Goal: Task Accomplishment & Management: Use online tool/utility

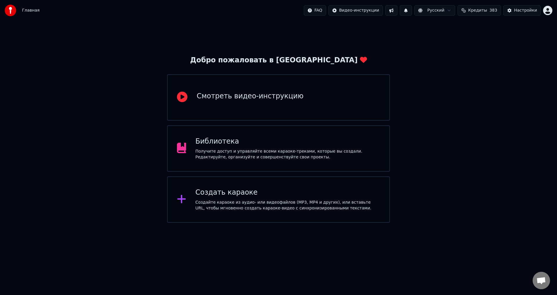
click at [229, 140] on div "Библиотека" at bounding box center [287, 141] width 185 height 9
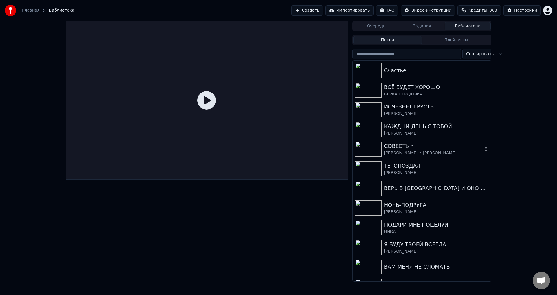
click at [394, 142] on div "СОВЕСТЬ *" at bounding box center [433, 146] width 99 height 8
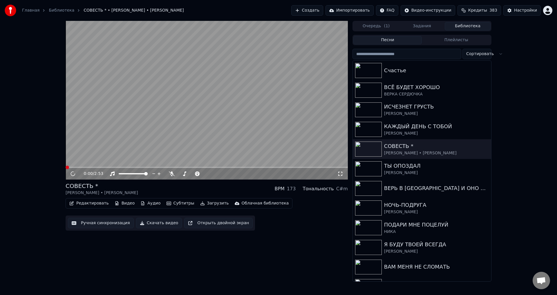
click at [109, 223] on button "Ручная синхронизация" at bounding box center [101, 223] width 66 height 10
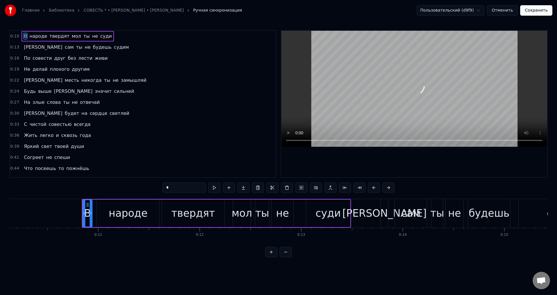
scroll to position [0, 1071]
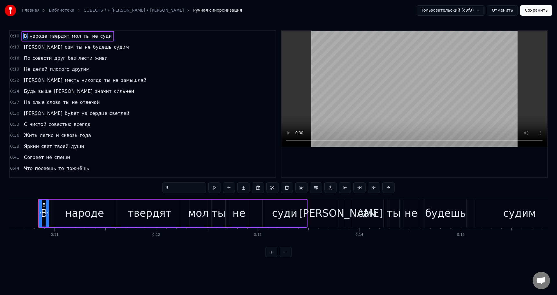
click at [43, 213] on div "В" at bounding box center [44, 213] width 7 height 15
click at [511, 10] on button "Отменить" at bounding box center [502, 10] width 31 height 10
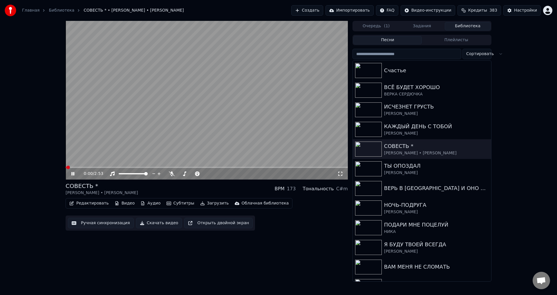
click at [73, 174] on icon at bounding box center [77, 173] width 14 height 5
click at [100, 226] on button "Ручная синхронизация" at bounding box center [101, 223] width 66 height 10
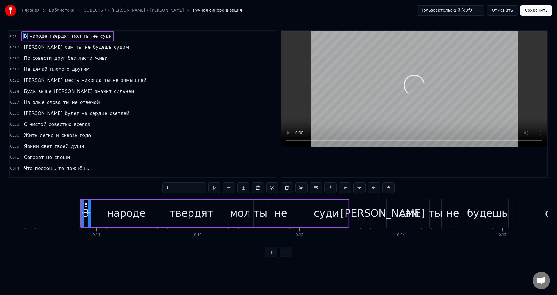
scroll to position [0, 1071]
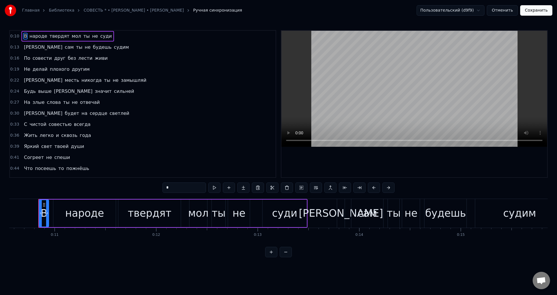
click at [23, 35] on span "В" at bounding box center [25, 36] width 4 height 7
click at [374, 189] on button at bounding box center [374, 187] width 12 height 10
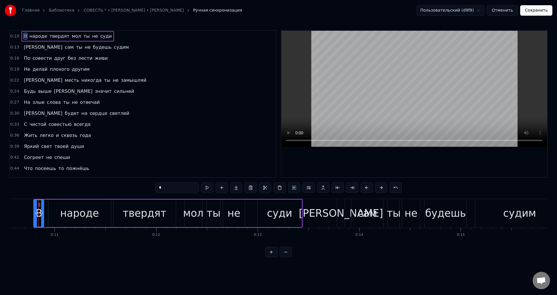
click at [24, 46] on span "[PERSON_NAME]" at bounding box center [43, 47] width 40 height 7
type input "*"
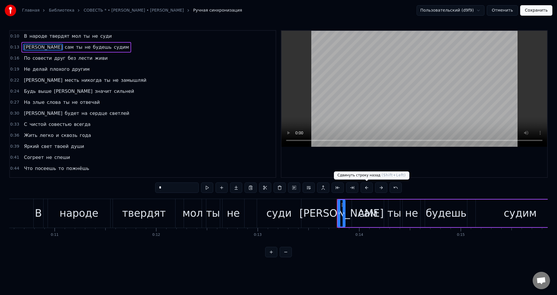
click at [366, 187] on button at bounding box center [367, 187] width 12 height 10
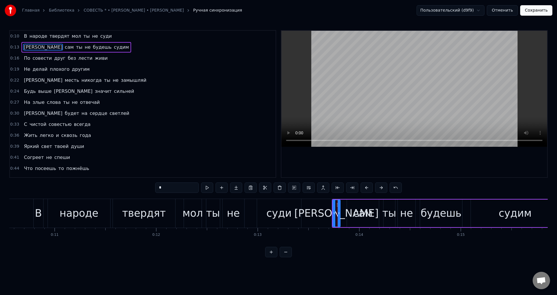
click at [21, 59] on div "По совести друг без лести живи" at bounding box center [65, 58] width 88 height 10
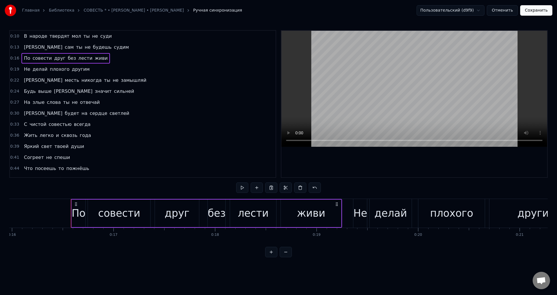
scroll to position [0, 1654]
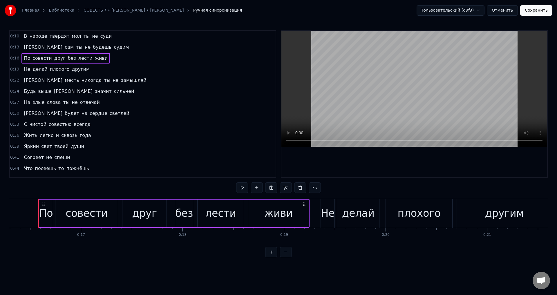
click at [25, 57] on span "По" at bounding box center [27, 58] width 8 height 7
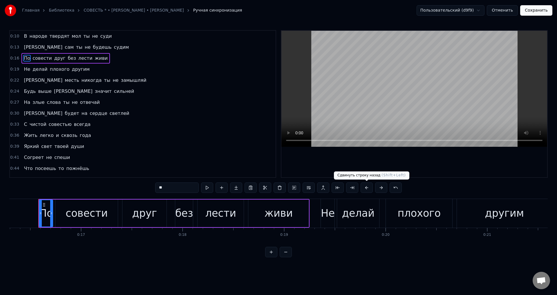
click at [368, 189] on button at bounding box center [367, 187] width 12 height 10
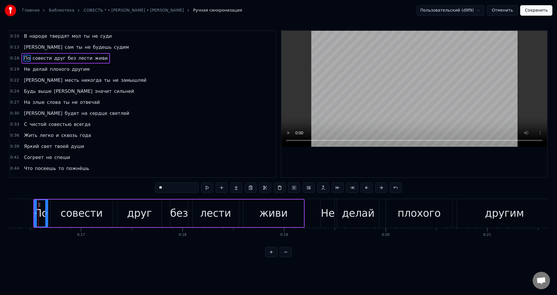
click at [24, 71] on span "Не" at bounding box center [27, 69] width 8 height 7
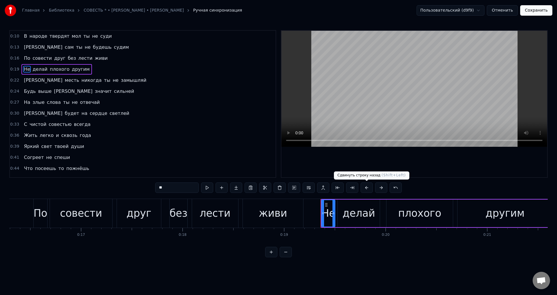
click at [368, 190] on button at bounding box center [367, 187] width 12 height 10
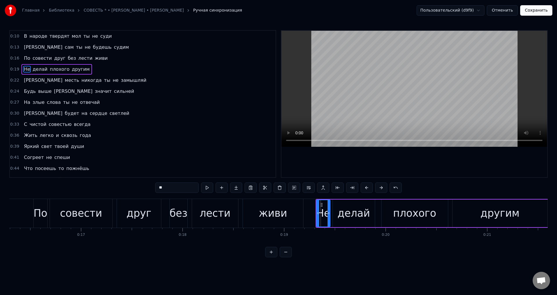
click at [23, 79] on span "[PERSON_NAME]" at bounding box center [43, 80] width 40 height 7
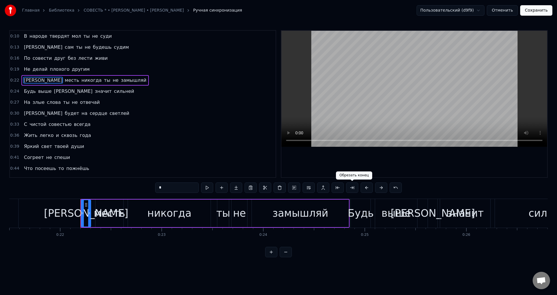
scroll to position [0, 2225]
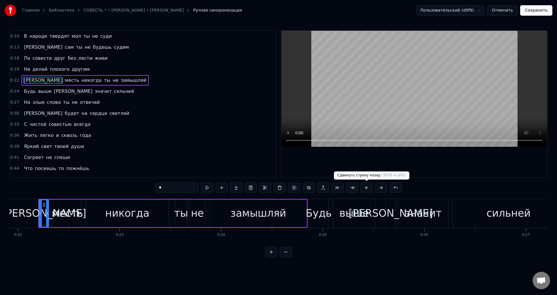
click at [365, 188] on button at bounding box center [367, 187] width 12 height 10
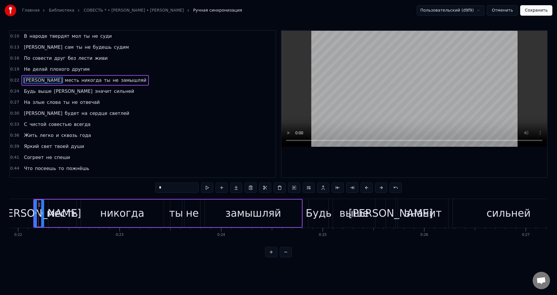
drag, startPoint x: 27, startPoint y: 90, endPoint x: 79, endPoint y: 106, distance: 55.1
click at [26, 90] on span "Будь" at bounding box center [29, 91] width 13 height 7
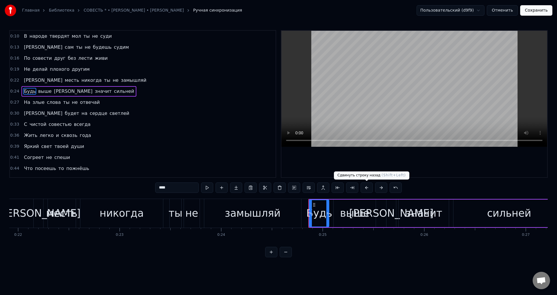
click at [369, 187] on button at bounding box center [367, 187] width 12 height 10
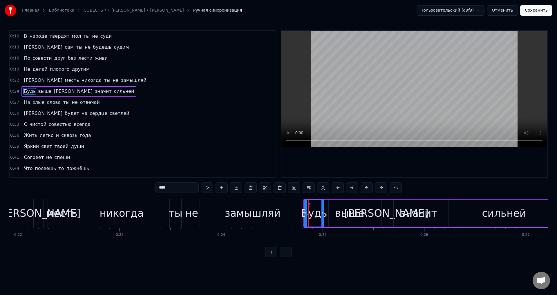
click at [23, 103] on span "На" at bounding box center [27, 102] width 8 height 7
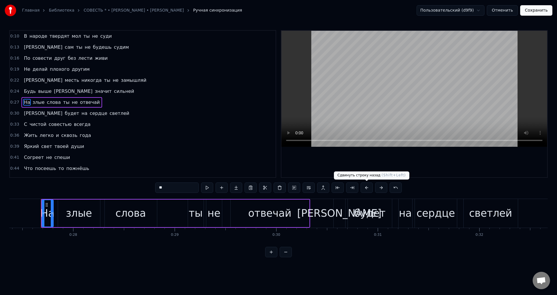
scroll to position [0, 2781]
click at [366, 188] on button at bounding box center [367, 187] width 12 height 10
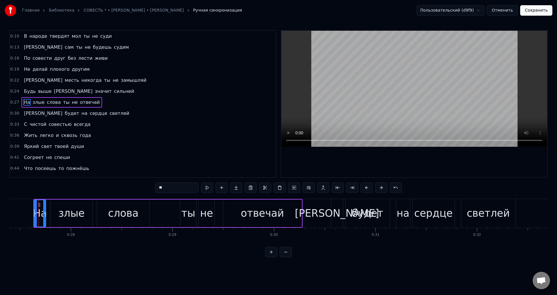
click at [23, 114] on span "[PERSON_NAME]" at bounding box center [43, 113] width 40 height 7
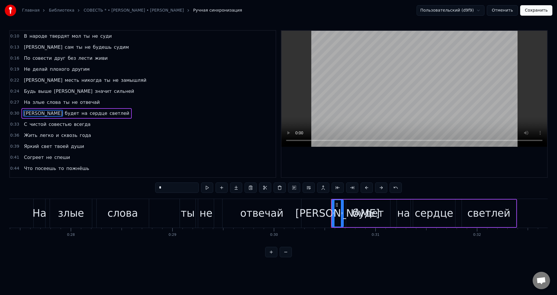
scroll to position [9, 0]
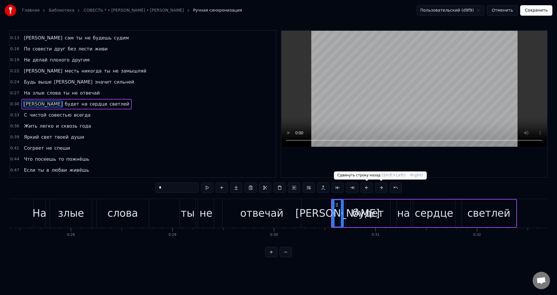
click at [368, 189] on button at bounding box center [367, 187] width 12 height 10
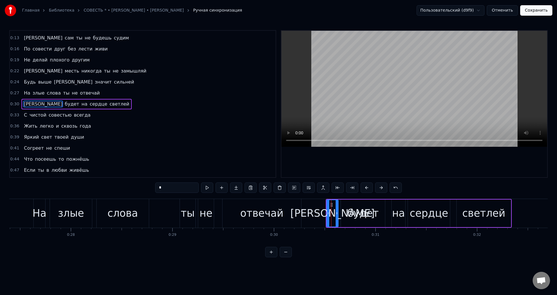
click at [24, 115] on span "С" at bounding box center [25, 115] width 4 height 7
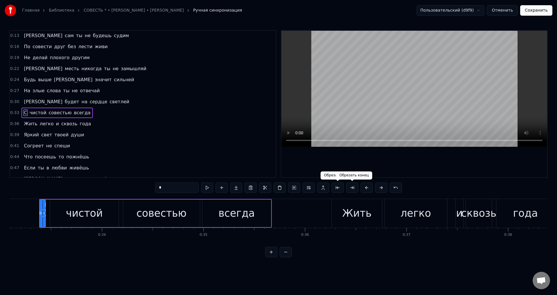
scroll to position [0, 3360]
click at [365, 186] on button at bounding box center [367, 187] width 12 height 10
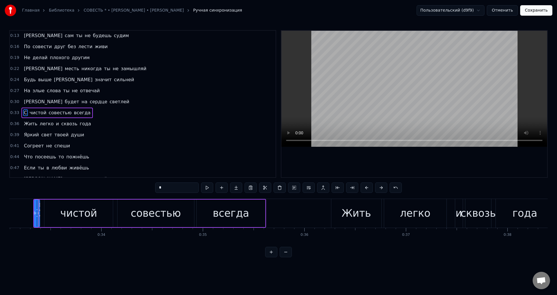
click at [26, 123] on span "Жить" at bounding box center [30, 123] width 15 height 7
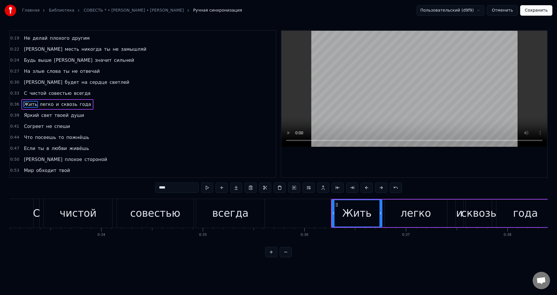
scroll to position [31, 0]
click at [365, 189] on button at bounding box center [367, 187] width 12 height 10
click at [32, 114] on span "Яркий" at bounding box center [31, 115] width 16 height 7
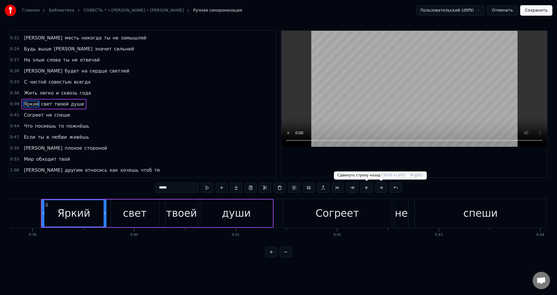
scroll to position [0, 3938]
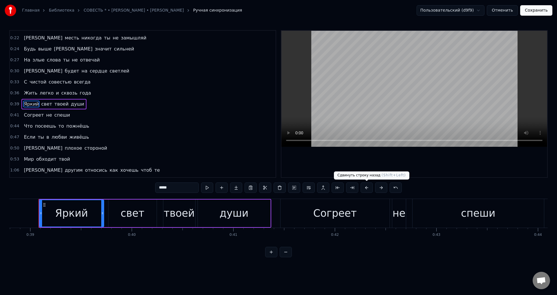
click at [363, 189] on button at bounding box center [367, 187] width 12 height 10
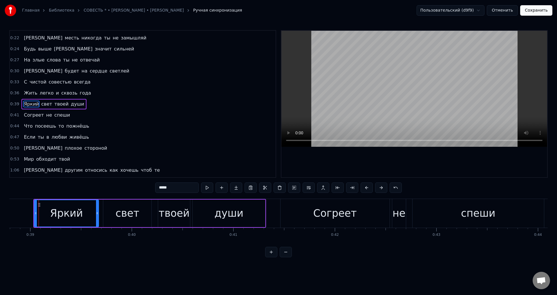
click at [29, 115] on span "Согреет" at bounding box center [33, 115] width 21 height 7
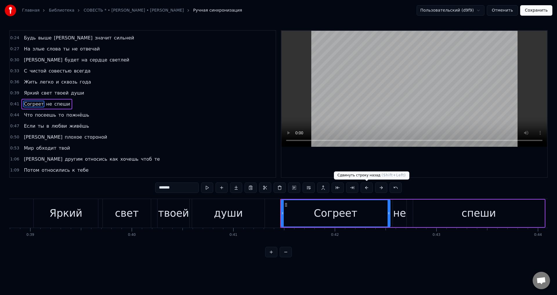
click at [367, 187] on button at bounding box center [367, 187] width 12 height 10
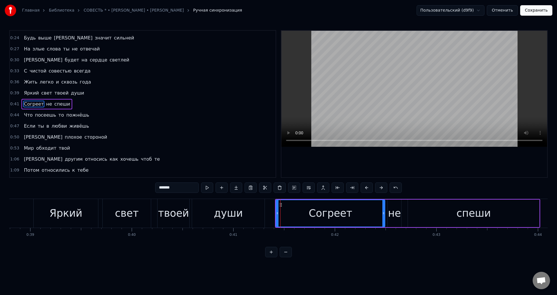
click at [25, 115] on span "Что" at bounding box center [28, 115] width 10 height 7
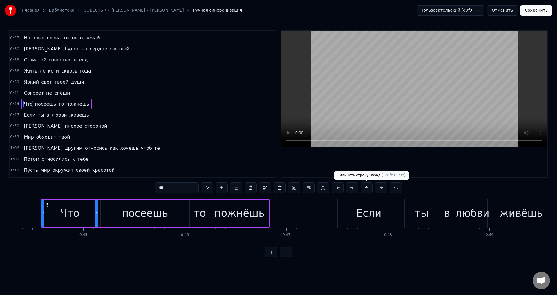
scroll to position [0, 4497]
click at [365, 187] on button at bounding box center [367, 187] width 12 height 10
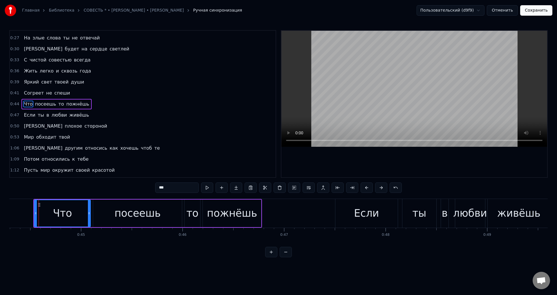
click at [27, 115] on span "Если" at bounding box center [29, 115] width 13 height 7
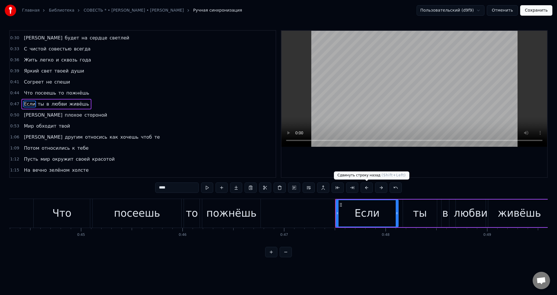
click at [365, 189] on button at bounding box center [367, 187] width 12 height 10
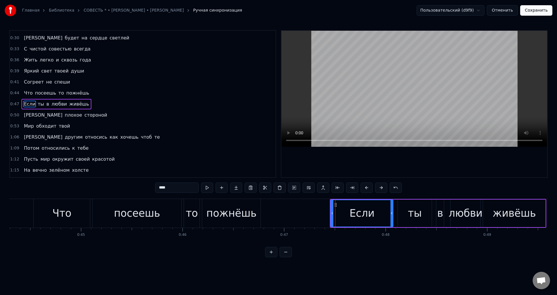
click at [25, 113] on span "[PERSON_NAME]" at bounding box center [43, 115] width 40 height 7
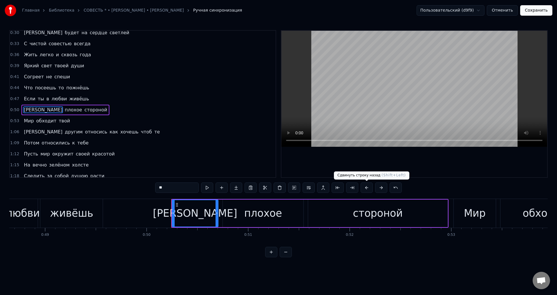
scroll to position [0, 5071]
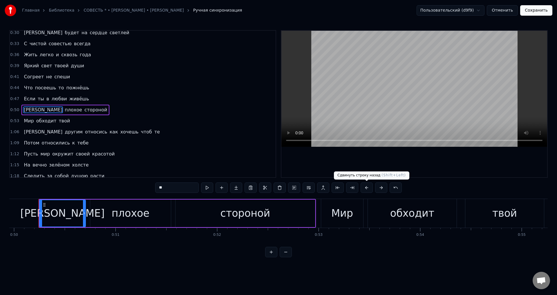
click at [368, 189] on button at bounding box center [367, 187] width 12 height 10
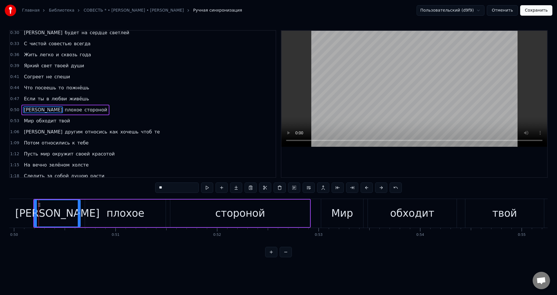
click at [28, 120] on span "Мир" at bounding box center [28, 120] width 11 height 7
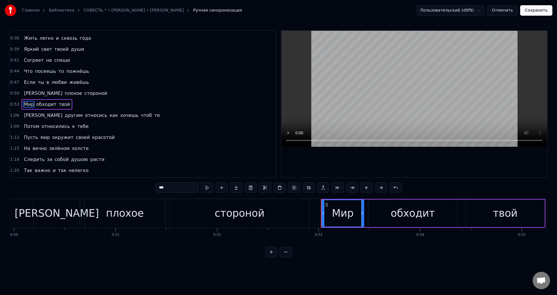
scroll to position [97, 0]
click at [367, 185] on button at bounding box center [367, 187] width 12 height 10
click at [25, 114] on span "[PERSON_NAME]" at bounding box center [43, 115] width 40 height 7
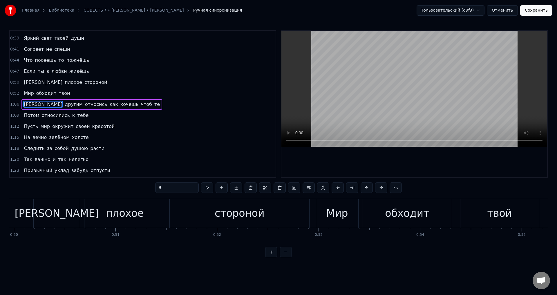
scroll to position [108, 0]
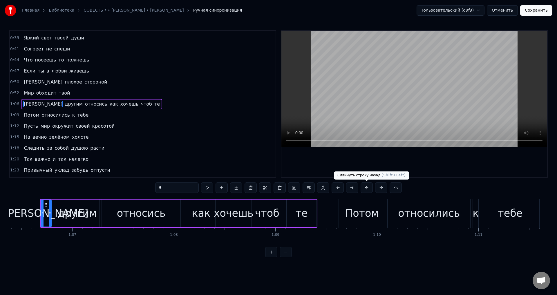
click at [364, 189] on button at bounding box center [367, 187] width 12 height 10
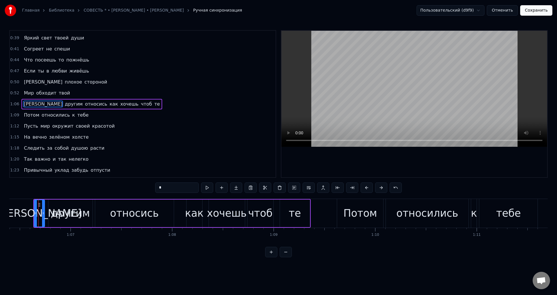
click at [25, 117] on span "Потом" at bounding box center [31, 115] width 17 height 7
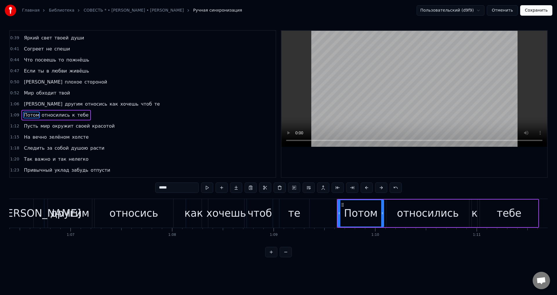
scroll to position [120, 0]
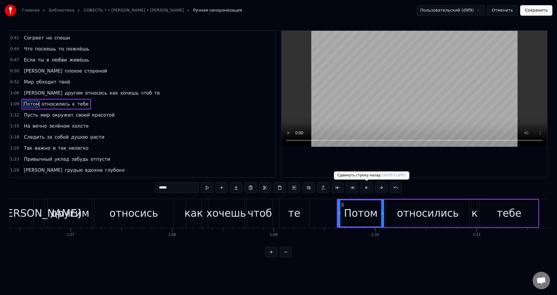
click at [365, 188] on button at bounding box center [367, 187] width 12 height 10
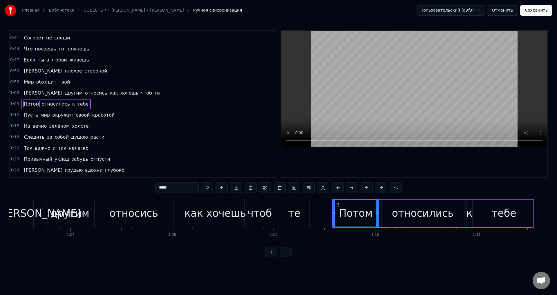
click at [28, 117] on span "Пусть" at bounding box center [30, 115] width 15 height 7
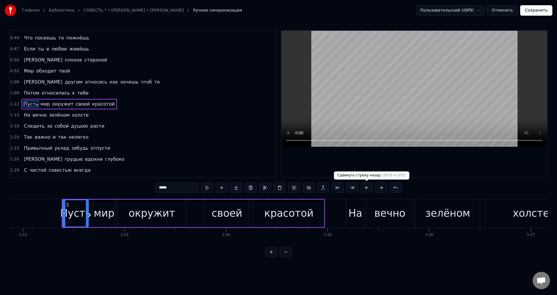
scroll to position [0, 7319]
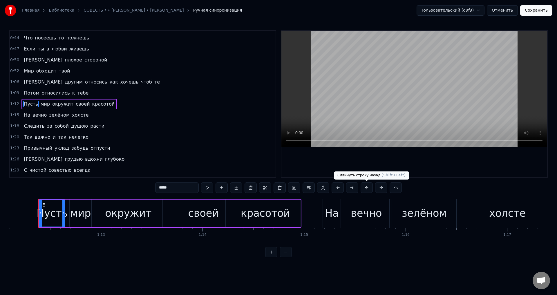
click at [369, 186] on button at bounding box center [367, 187] width 12 height 10
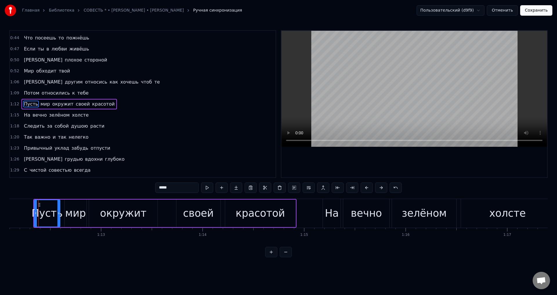
click at [24, 114] on span "На" at bounding box center [27, 115] width 8 height 7
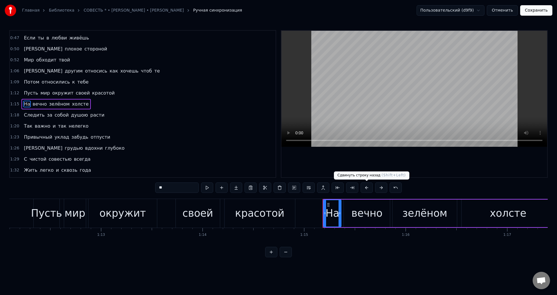
click at [365, 187] on button at bounding box center [367, 187] width 12 height 10
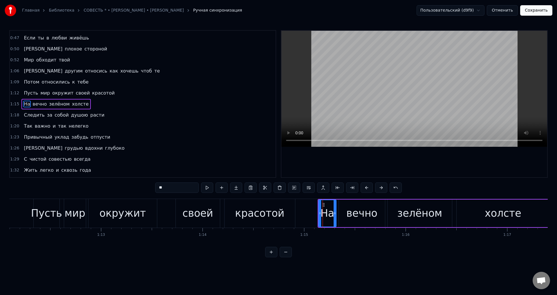
click at [35, 116] on span "Следить" at bounding box center [34, 115] width 22 height 7
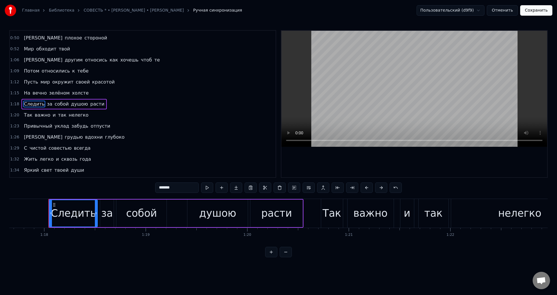
scroll to position [0, 7894]
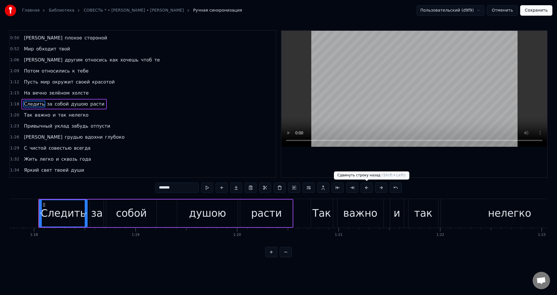
click at [367, 188] on button at bounding box center [367, 187] width 12 height 10
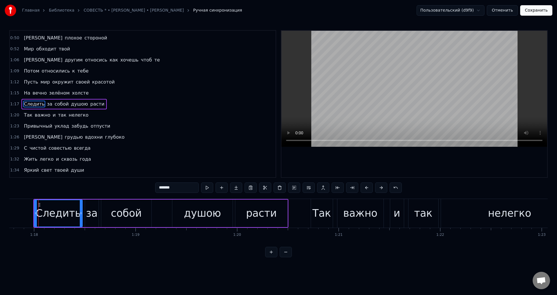
click at [27, 115] on span "Так" at bounding box center [28, 115] width 10 height 7
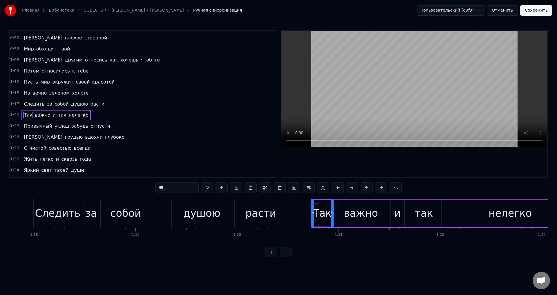
scroll to position [164, 0]
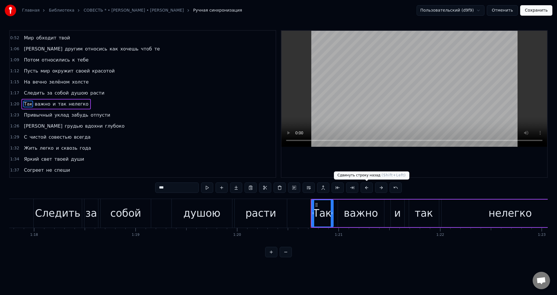
click at [367, 186] on button at bounding box center [367, 187] width 12 height 10
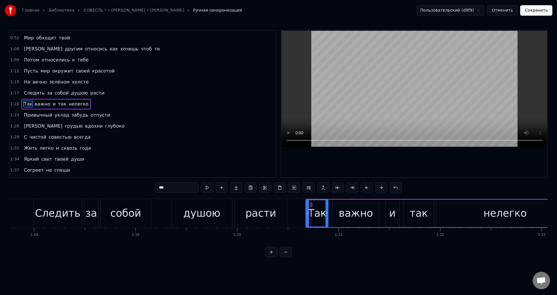
click at [28, 117] on span "Привычный" at bounding box center [38, 115] width 30 height 7
type input "*********"
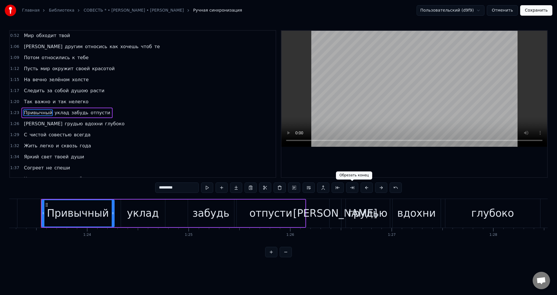
scroll to position [0, 8452]
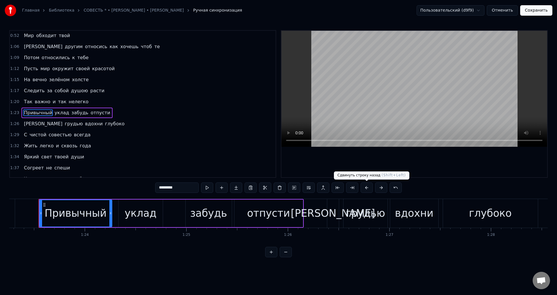
click at [368, 188] on button at bounding box center [367, 187] width 12 height 10
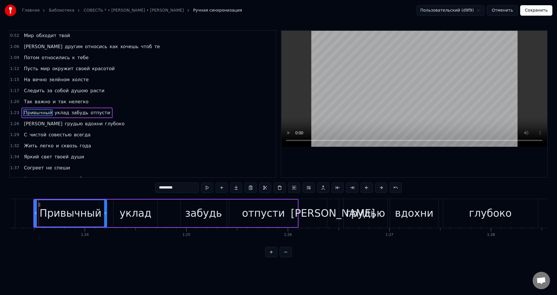
click at [26, 124] on div "И грудью вдохни глубоко" at bounding box center [73, 124] width 105 height 10
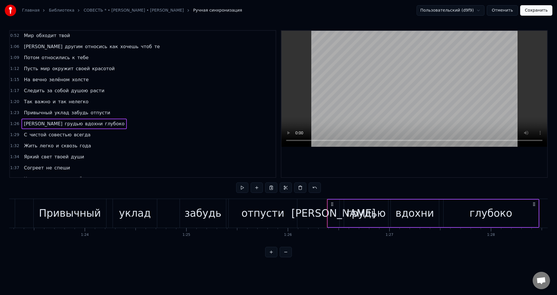
click at [23, 123] on span "[PERSON_NAME]" at bounding box center [43, 123] width 40 height 7
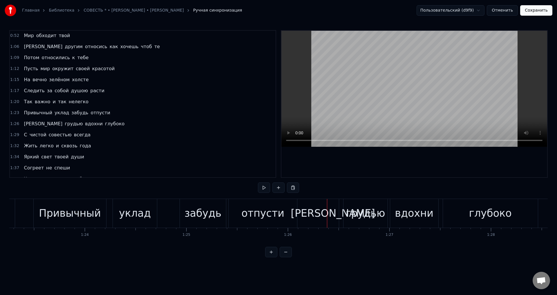
click at [23, 123] on span "[PERSON_NAME]" at bounding box center [43, 123] width 40 height 7
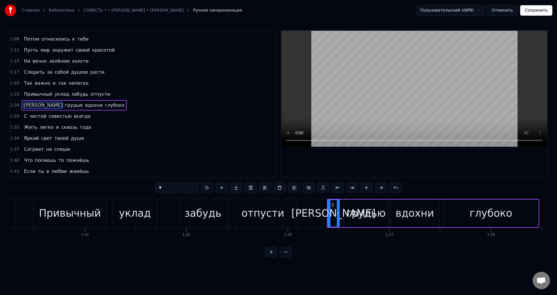
scroll to position [186, 0]
click at [363, 189] on button at bounding box center [367, 187] width 12 height 10
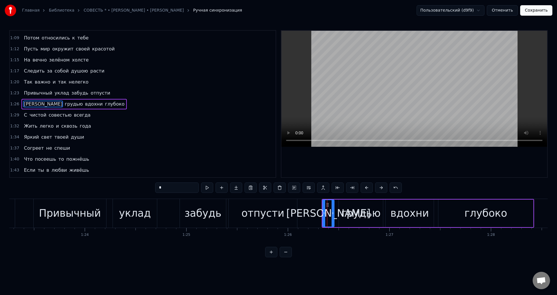
click at [25, 115] on span "С" at bounding box center [25, 115] width 4 height 7
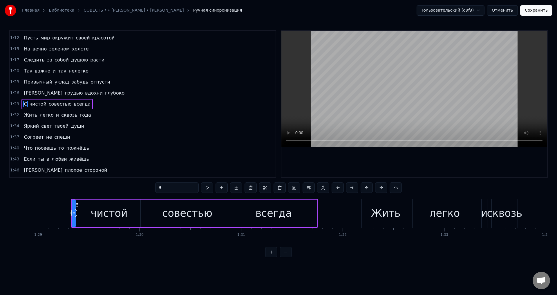
scroll to position [0, 9039]
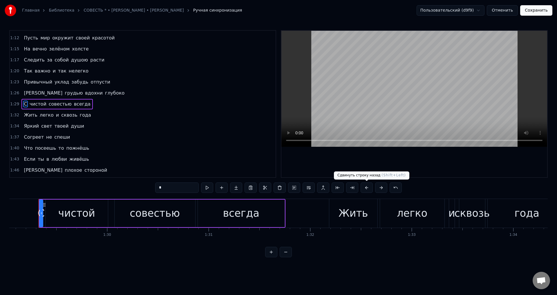
click at [364, 188] on button at bounding box center [367, 187] width 12 height 10
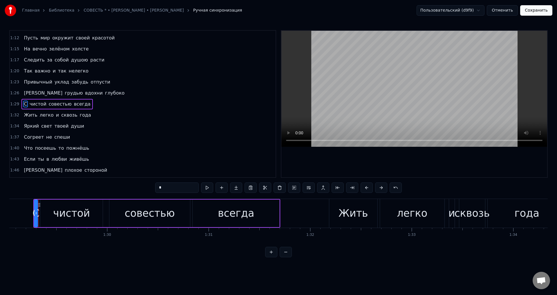
click at [25, 116] on span "Жить" at bounding box center [30, 115] width 15 height 7
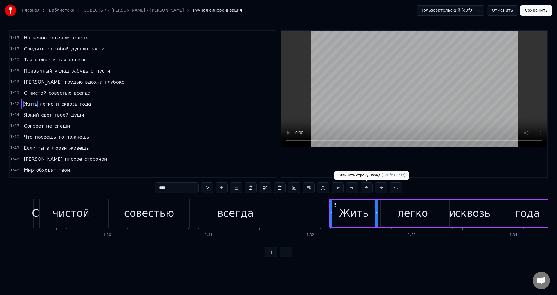
click at [365, 187] on button at bounding box center [367, 187] width 12 height 10
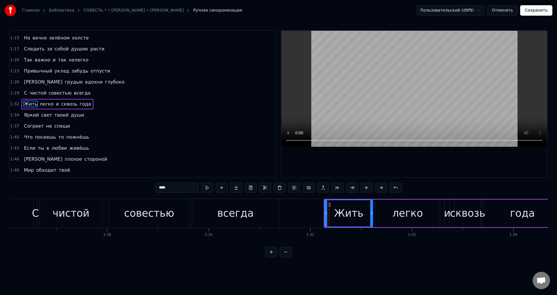
click at [29, 113] on span "Яркий" at bounding box center [31, 115] width 16 height 7
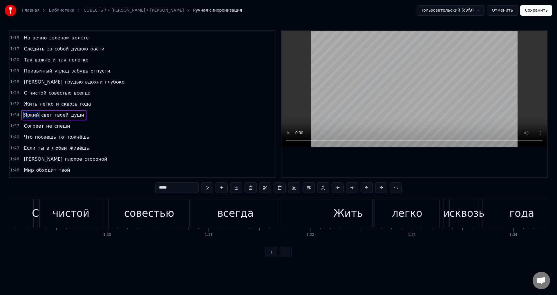
scroll to position [0, 0]
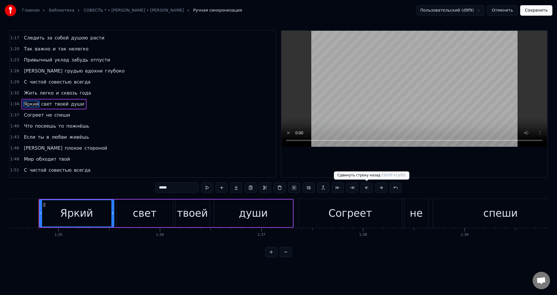
click at [365, 189] on button at bounding box center [367, 187] width 12 height 10
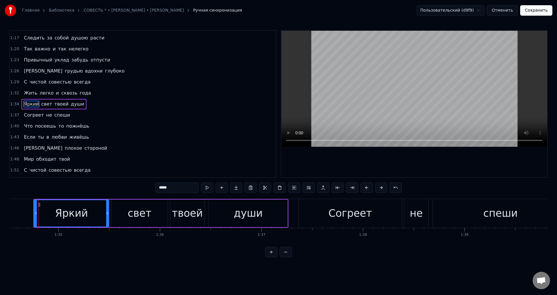
click at [27, 113] on span "Согреет" at bounding box center [33, 115] width 21 height 7
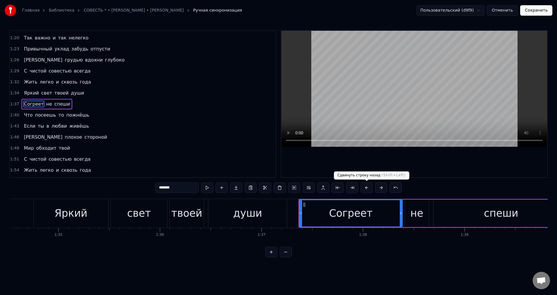
click at [365, 190] on button at bounding box center [367, 187] width 12 height 10
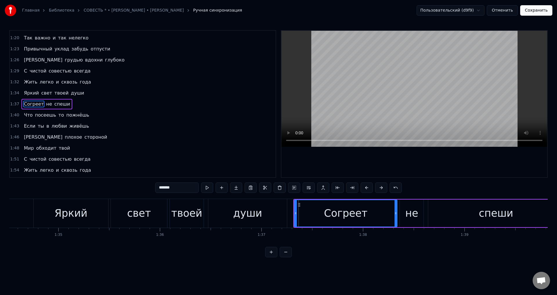
click at [27, 116] on span "Что" at bounding box center [28, 115] width 10 height 7
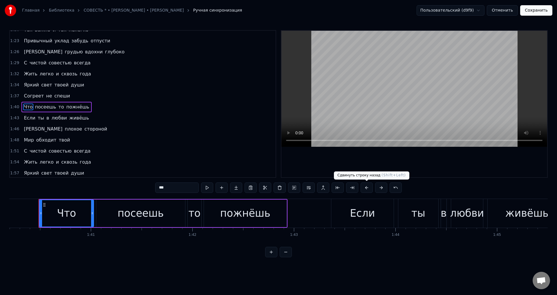
click at [366, 187] on button at bounding box center [367, 187] width 12 height 10
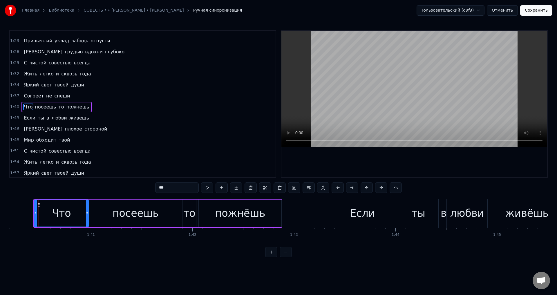
click at [26, 119] on span "Если" at bounding box center [29, 118] width 13 height 7
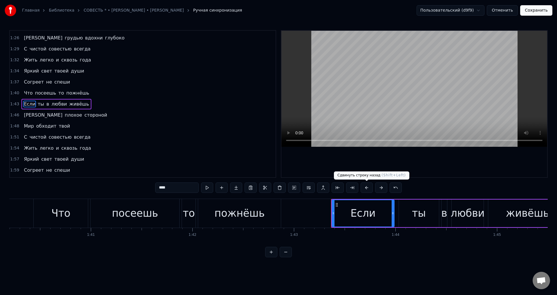
click at [368, 188] on button at bounding box center [367, 187] width 12 height 10
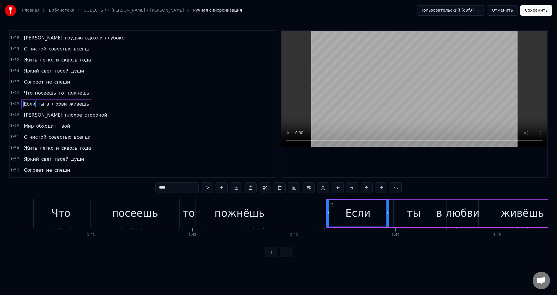
drag, startPoint x: 25, startPoint y: 115, endPoint x: 46, endPoint y: 142, distance: 33.9
click at [25, 115] on span "[PERSON_NAME]" at bounding box center [43, 115] width 40 height 7
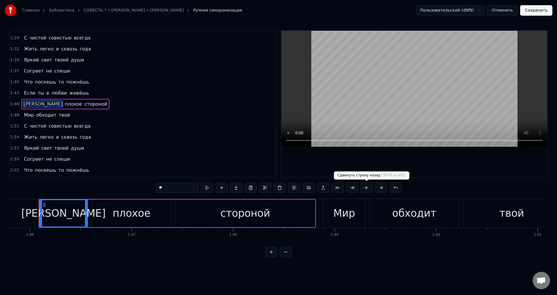
click at [365, 188] on button at bounding box center [367, 187] width 12 height 10
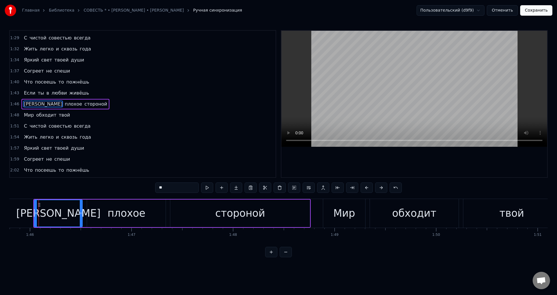
click at [27, 114] on span "Мир" at bounding box center [28, 115] width 11 height 7
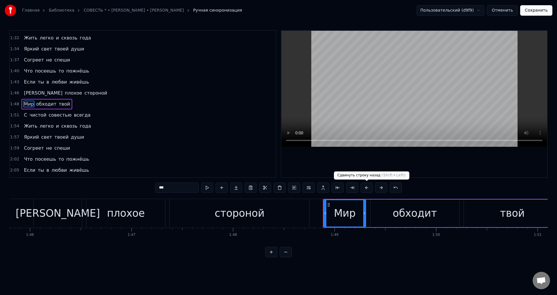
click at [368, 187] on button at bounding box center [367, 187] width 12 height 10
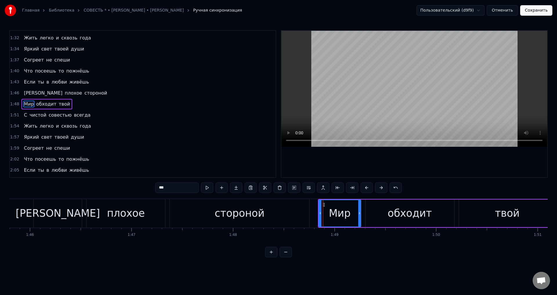
click at [24, 117] on span "С" at bounding box center [25, 115] width 4 height 7
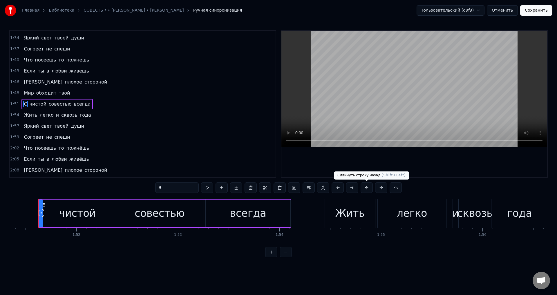
click at [366, 189] on button at bounding box center [367, 187] width 12 height 10
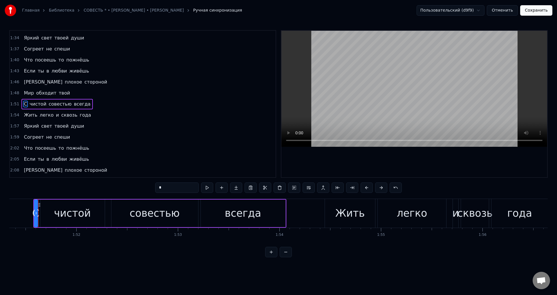
click at [24, 114] on span "Жить" at bounding box center [30, 115] width 15 height 7
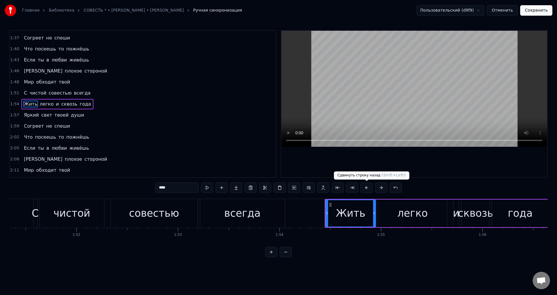
click at [364, 187] on button at bounding box center [367, 187] width 12 height 10
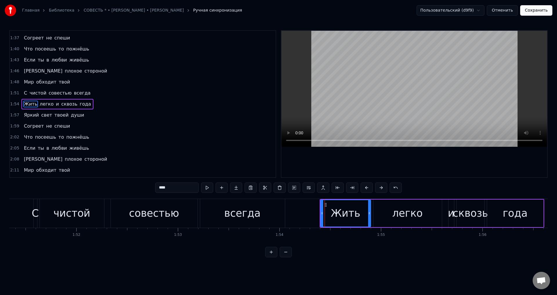
click at [29, 117] on span "Яркий" at bounding box center [31, 115] width 16 height 7
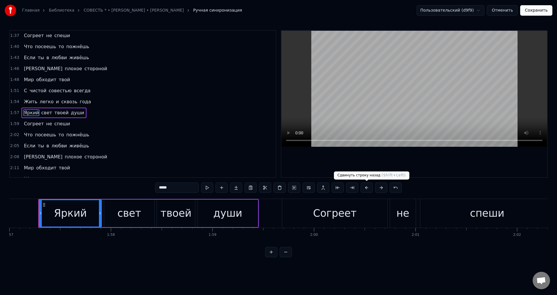
click at [365, 190] on button at bounding box center [367, 187] width 12 height 10
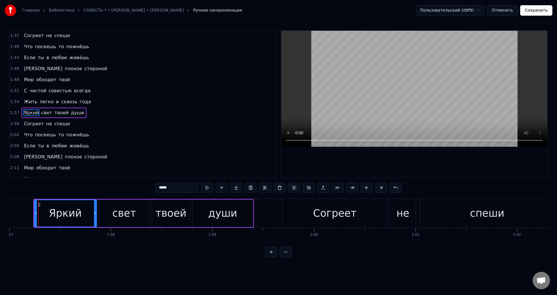
click at [23, 124] on span "Согреет" at bounding box center [33, 123] width 21 height 7
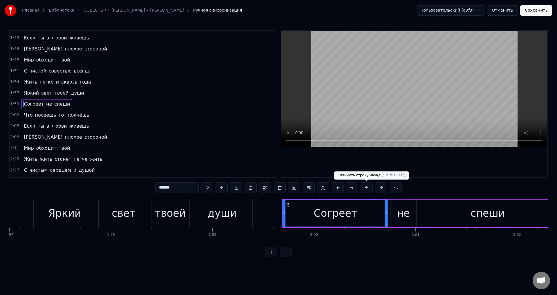
click at [365, 187] on button at bounding box center [367, 187] width 12 height 10
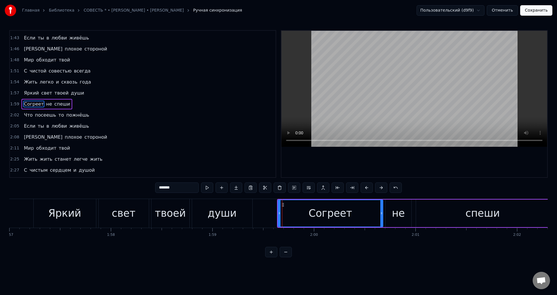
click at [23, 116] on span "Что" at bounding box center [28, 115] width 10 height 7
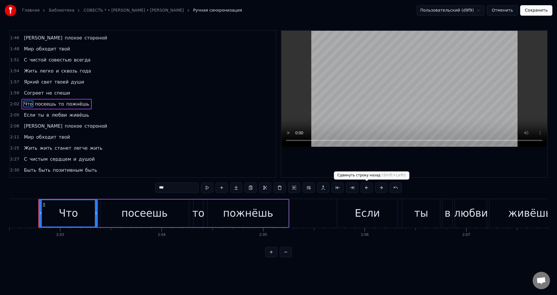
click at [367, 188] on button at bounding box center [367, 187] width 12 height 10
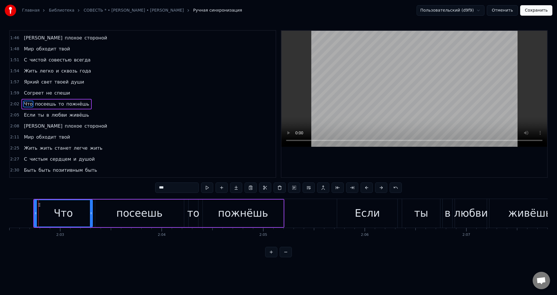
click at [30, 115] on span "Если" at bounding box center [29, 115] width 13 height 7
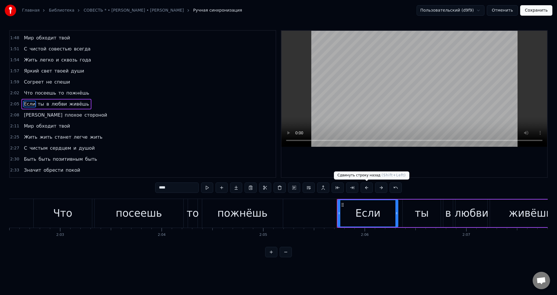
click at [365, 188] on button at bounding box center [367, 187] width 12 height 10
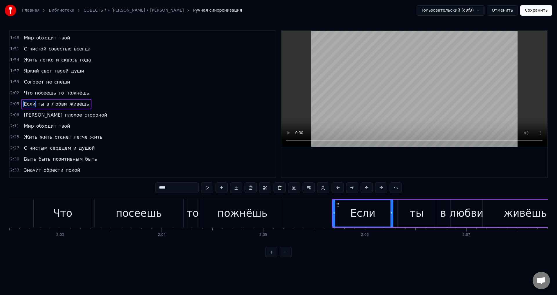
click at [23, 116] on span "[PERSON_NAME]" at bounding box center [43, 115] width 40 height 7
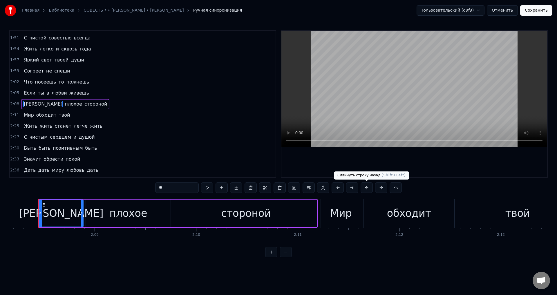
click at [366, 187] on button at bounding box center [367, 187] width 12 height 10
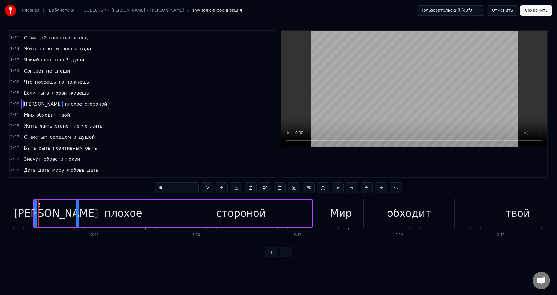
click at [28, 115] on span "Мир" at bounding box center [28, 115] width 11 height 7
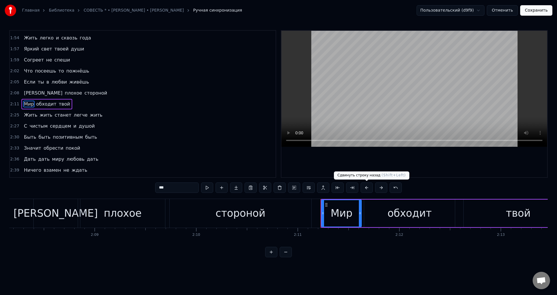
click at [366, 188] on button at bounding box center [367, 187] width 12 height 10
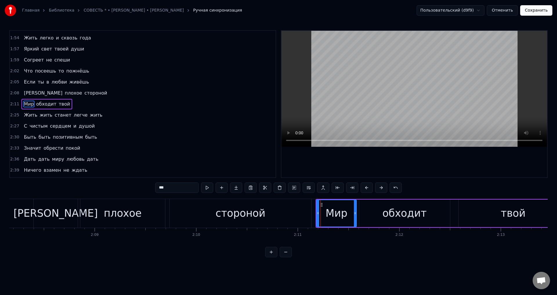
click at [26, 116] on span "Жить" at bounding box center [30, 115] width 15 height 7
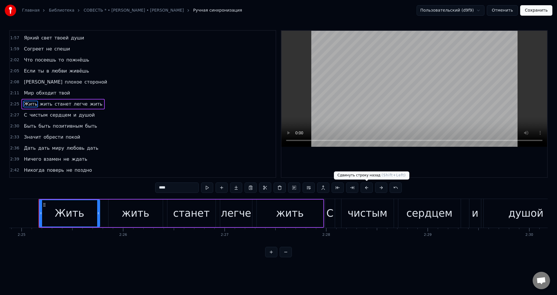
click at [364, 187] on button at bounding box center [367, 187] width 12 height 10
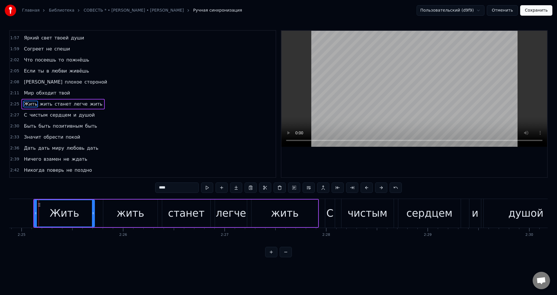
click at [23, 114] on span "С" at bounding box center [25, 115] width 4 height 7
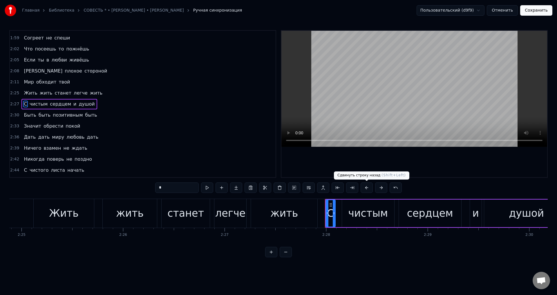
click at [363, 188] on button at bounding box center [367, 187] width 12 height 10
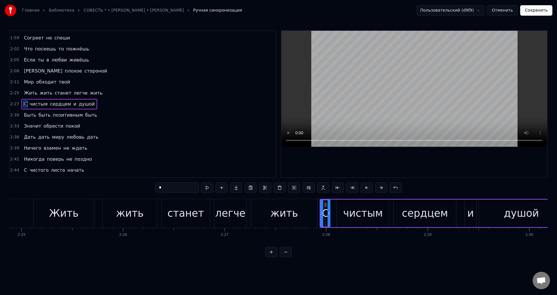
click at [27, 116] on span "Быть" at bounding box center [29, 115] width 13 height 7
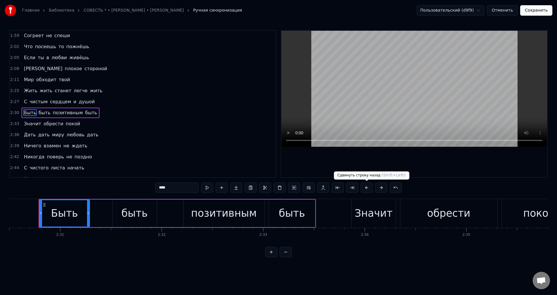
click at [367, 187] on button at bounding box center [367, 187] width 12 height 10
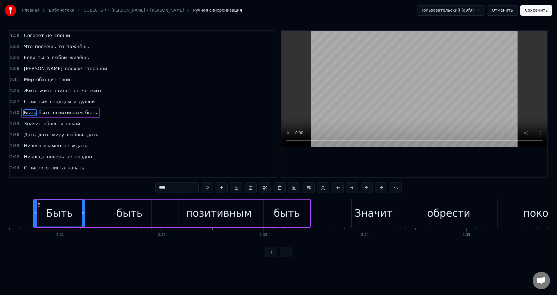
click at [32, 125] on span "Значит" at bounding box center [32, 123] width 19 height 7
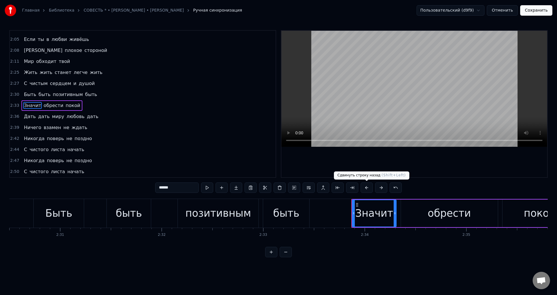
click at [364, 187] on button at bounding box center [367, 187] width 12 height 10
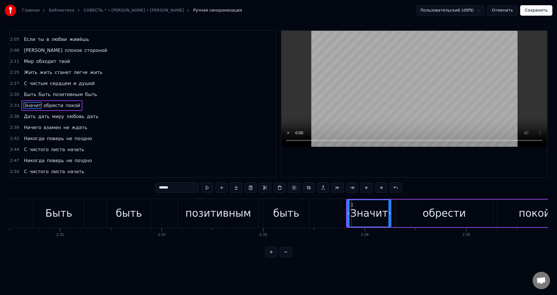
click at [26, 117] on span "Дать" at bounding box center [29, 116] width 13 height 7
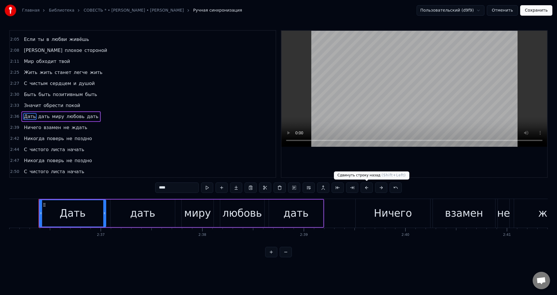
click at [369, 187] on button at bounding box center [367, 187] width 12 height 10
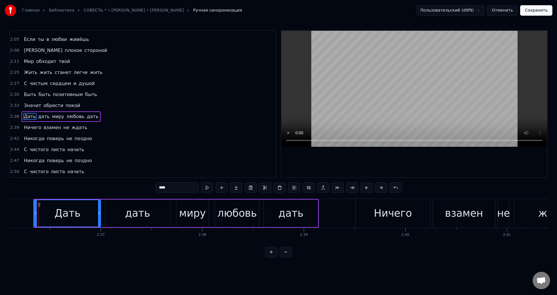
click at [33, 126] on span "Ничего" at bounding box center [32, 127] width 19 height 7
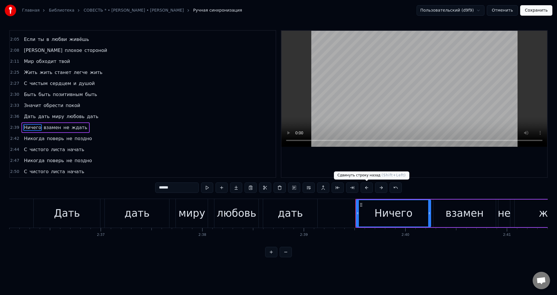
click at [369, 188] on button at bounding box center [367, 187] width 12 height 10
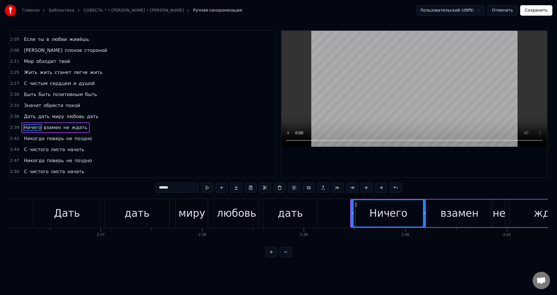
click at [23, 136] on span "Никогда" at bounding box center [34, 138] width 22 height 7
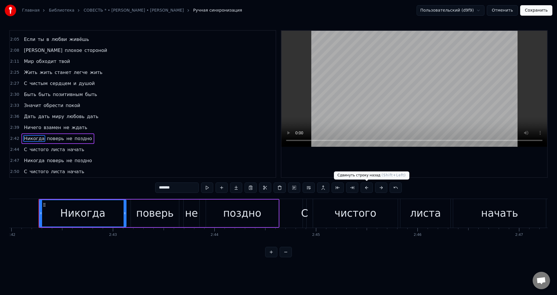
click at [363, 187] on button at bounding box center [367, 187] width 12 height 10
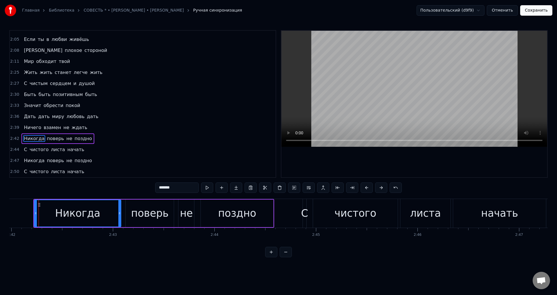
click at [25, 147] on span "С" at bounding box center [25, 149] width 4 height 7
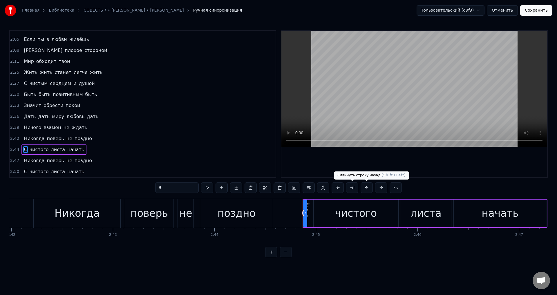
drag, startPoint x: 369, startPoint y: 185, endPoint x: 359, endPoint y: 190, distance: 11.3
click at [369, 185] on button at bounding box center [367, 187] width 12 height 10
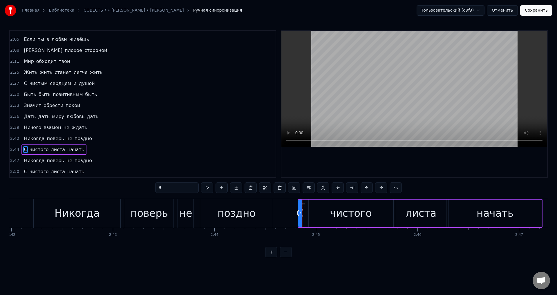
click at [30, 160] on span "Никогда" at bounding box center [34, 160] width 22 height 7
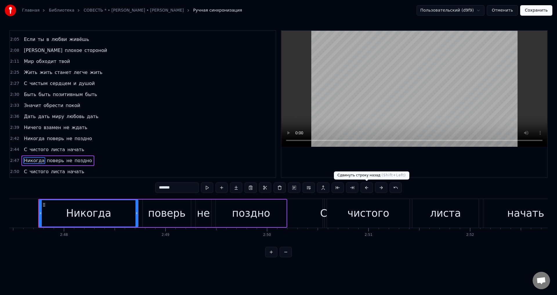
click at [366, 187] on button at bounding box center [367, 187] width 12 height 10
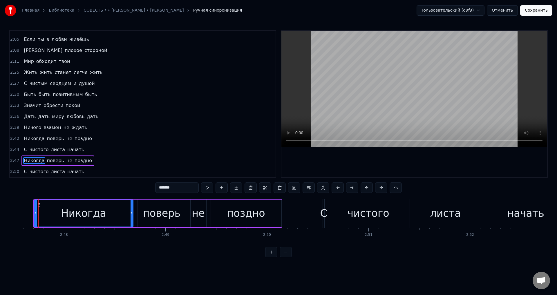
click at [23, 170] on span "С" at bounding box center [25, 171] width 4 height 7
type input "*"
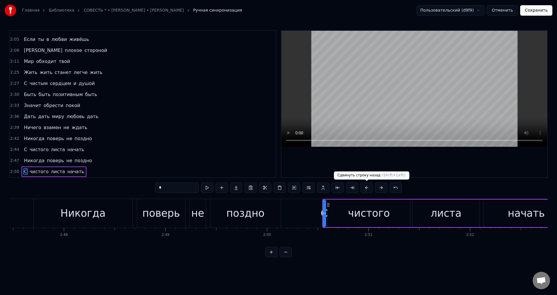
click at [368, 188] on button at bounding box center [367, 187] width 12 height 10
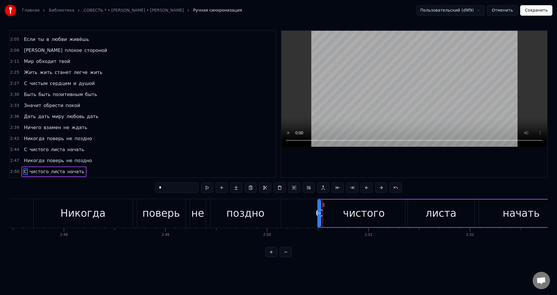
click at [544, 14] on button "Сохранить" at bounding box center [536, 10] width 32 height 10
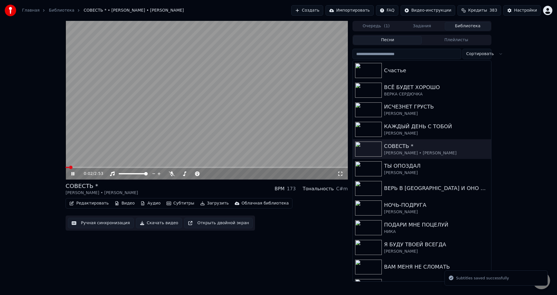
click at [341, 175] on icon at bounding box center [340, 174] width 4 height 4
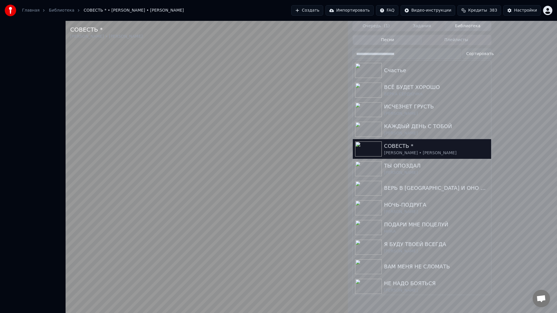
click at [233, 278] on video at bounding box center [207, 177] width 282 height 313
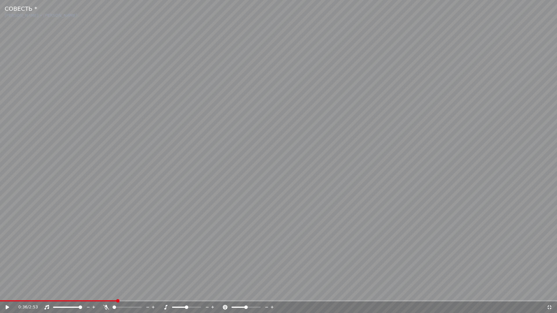
click at [550, 295] on icon at bounding box center [549, 307] width 6 height 5
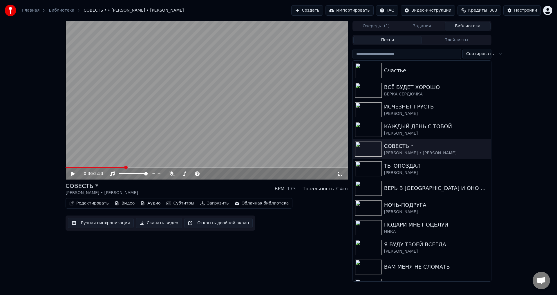
click at [99, 226] on button "Ручная синхронизация" at bounding box center [101, 223] width 66 height 10
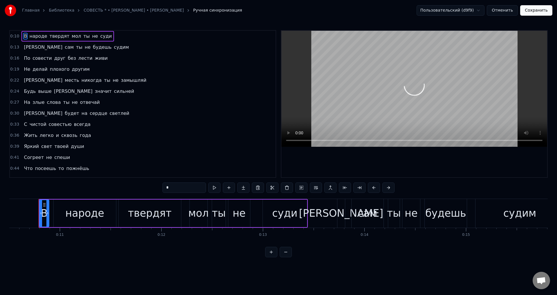
click at [22, 109] on div "И будет на сердце светлей" at bounding box center [76, 113] width 110 height 10
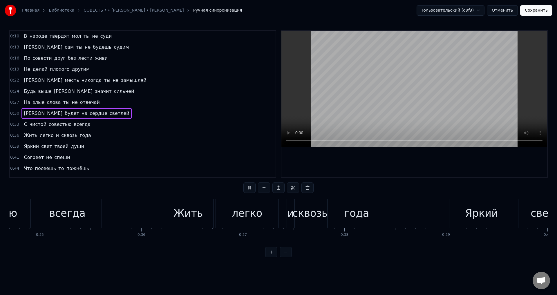
scroll to position [0, 3549]
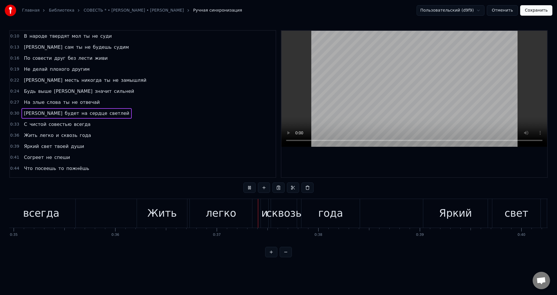
click at [506, 12] on button "Отменить" at bounding box center [502, 10] width 31 height 10
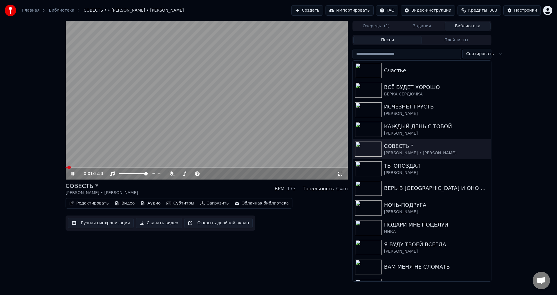
click at [339, 174] on icon at bounding box center [340, 173] width 6 height 5
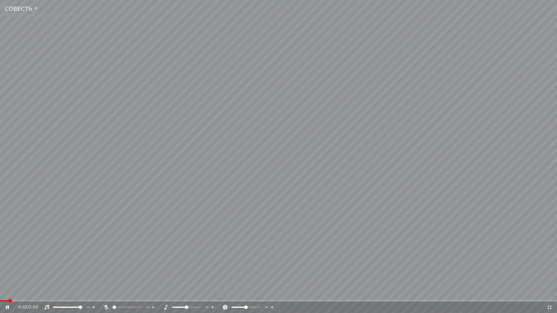
click at [94, 295] on video at bounding box center [278, 156] width 557 height 313
click at [94, 295] on span at bounding box center [278, 301] width 557 height 1
click at [317, 257] on video at bounding box center [278, 156] width 557 height 313
click at [119, 295] on div "0:45 / 2:53" at bounding box center [278, 308] width 557 height 12
click at [119, 295] on div "0:46 / 2:53" at bounding box center [278, 308] width 557 height 12
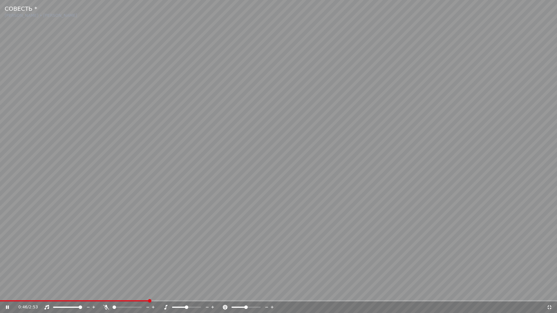
click at [119, 295] on span at bounding box center [74, 301] width 149 height 1
click at [334, 272] on video at bounding box center [278, 156] width 557 height 313
click at [549, 295] on icon at bounding box center [549, 307] width 6 height 5
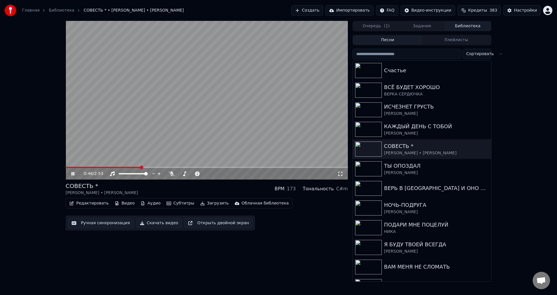
click at [97, 223] on button "Ручная синхронизация" at bounding box center [101, 223] width 66 height 10
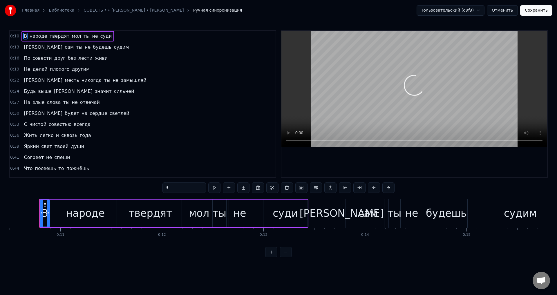
scroll to position [0, 1066]
click at [23, 166] on span "Что" at bounding box center [28, 168] width 10 height 7
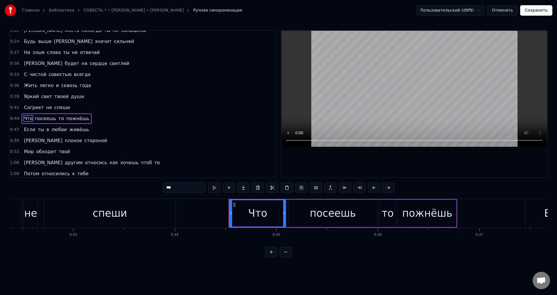
scroll to position [0, 4492]
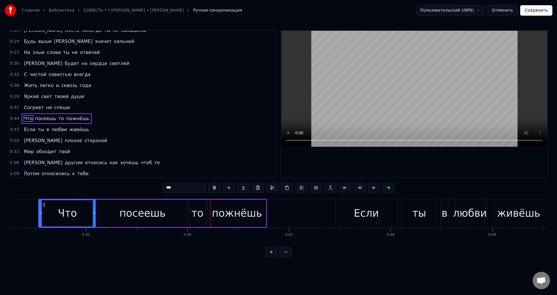
click at [24, 85] on span "Жить" at bounding box center [30, 85] width 15 height 7
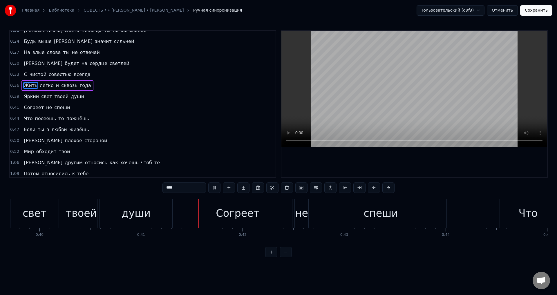
scroll to position [0, 4128]
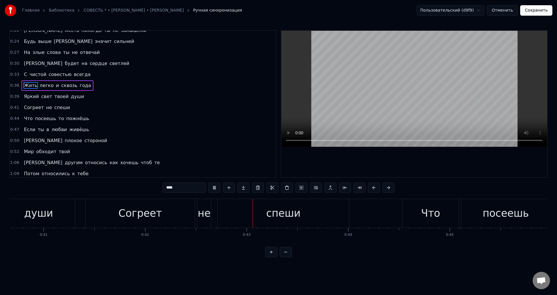
click at [87, 212] on div "Согреет" at bounding box center [140, 213] width 109 height 29
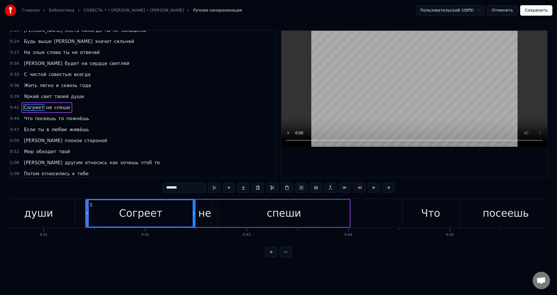
scroll to position [53, 0]
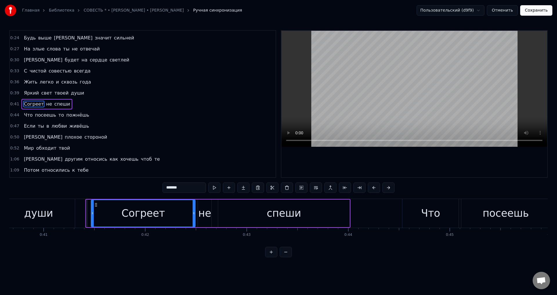
drag, startPoint x: 87, startPoint y: 212, endPoint x: 92, endPoint y: 212, distance: 4.9
click at [92, 212] on icon at bounding box center [92, 213] width 2 height 5
click at [54, 209] on div "души" at bounding box center [38, 213] width 73 height 29
type input "****"
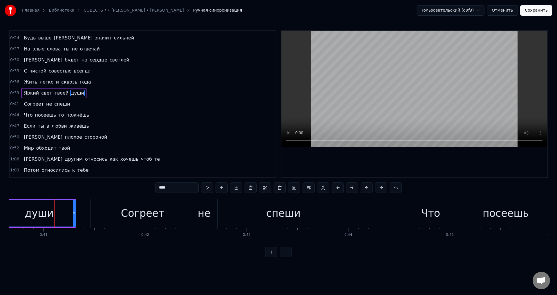
scroll to position [42, 0]
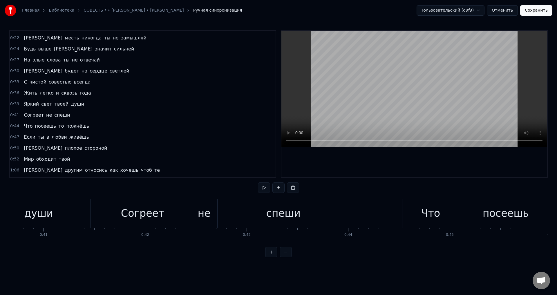
click at [101, 217] on div "Согреет" at bounding box center [142, 213] width 104 height 29
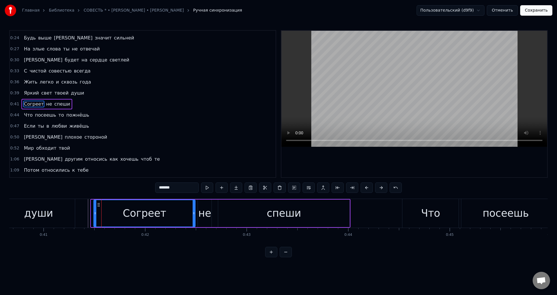
click at [94, 216] on div at bounding box center [95, 213] width 2 height 26
click at [44, 210] on div "души" at bounding box center [38, 213] width 29 height 15
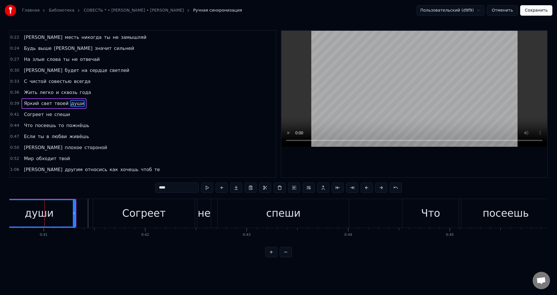
scroll to position [42, 0]
click at [104, 218] on div "Согреет" at bounding box center [144, 213] width 102 height 29
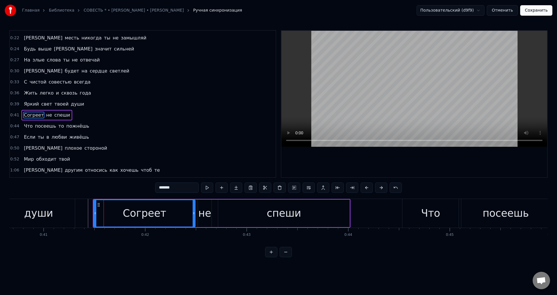
scroll to position [53, 0]
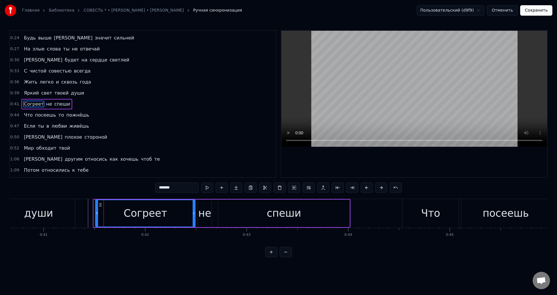
drag, startPoint x: 94, startPoint y: 216, endPoint x: 36, endPoint y: 215, distance: 58.6
click at [96, 216] on div at bounding box center [97, 213] width 2 height 26
click at [33, 214] on div "души" at bounding box center [38, 213] width 29 height 15
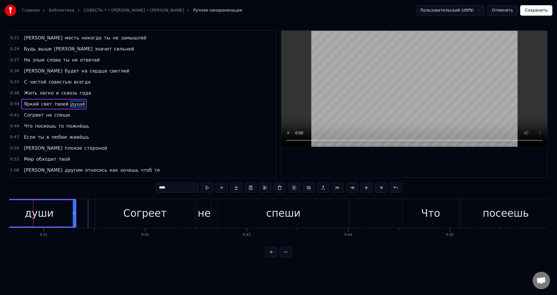
scroll to position [0, 4123]
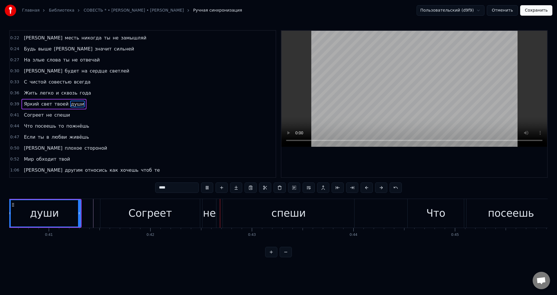
drag, startPoint x: 124, startPoint y: 209, endPoint x: 113, endPoint y: 211, distance: 11.7
click at [123, 209] on div "Согреет" at bounding box center [149, 213] width 99 height 29
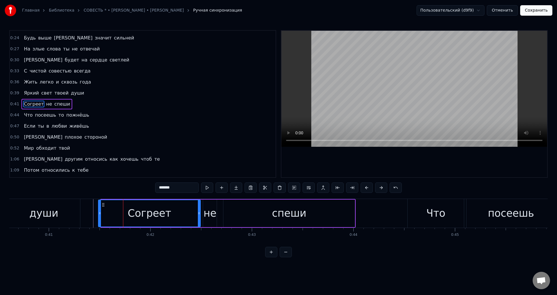
click at [99, 215] on icon at bounding box center [100, 213] width 2 height 5
drag, startPoint x: 56, startPoint y: 213, endPoint x: 143, endPoint y: 193, distance: 88.9
click at [57, 213] on div "души" at bounding box center [44, 213] width 73 height 29
type input "****"
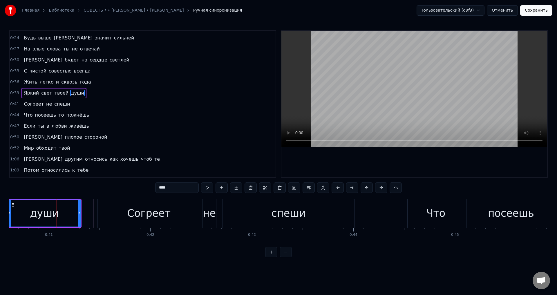
scroll to position [42, 0]
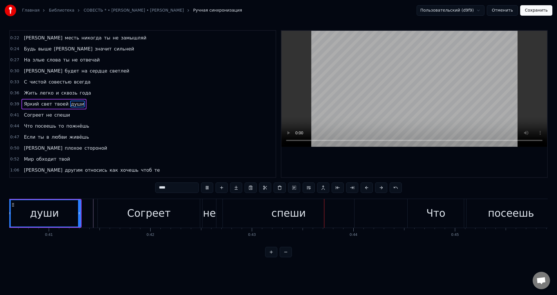
click at [533, 9] on button "Сохранить" at bounding box center [536, 10] width 32 height 10
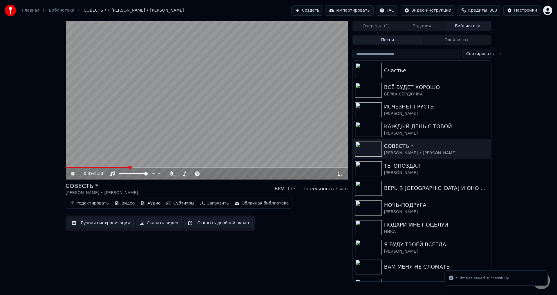
click at [128, 168] on span at bounding box center [207, 167] width 282 height 1
click at [112, 167] on span at bounding box center [98, 167] width 64 height 1
click at [342, 174] on icon at bounding box center [340, 173] width 6 height 5
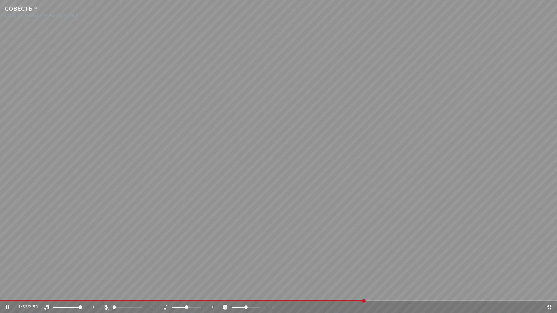
click at [363, 236] on video at bounding box center [278, 156] width 557 height 313
click at [550, 295] on icon at bounding box center [549, 307] width 4 height 4
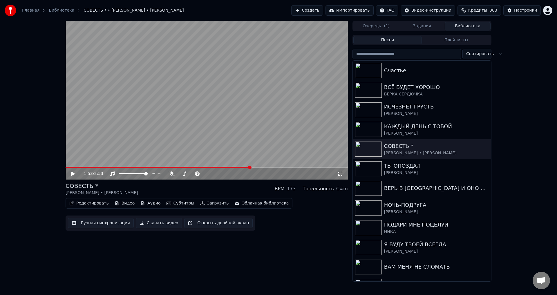
click at [105, 224] on button "Ручная синхронизация" at bounding box center [101, 223] width 66 height 10
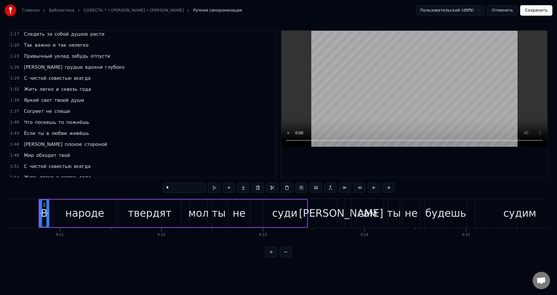
scroll to position [232, 0]
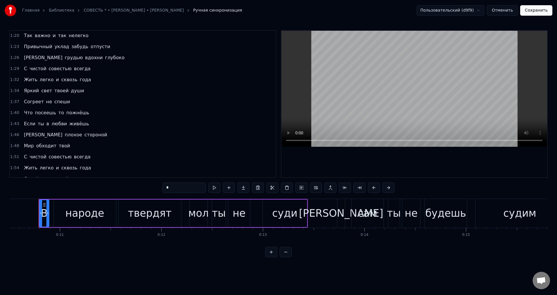
click at [23, 148] on span "Мир" at bounding box center [28, 145] width 11 height 7
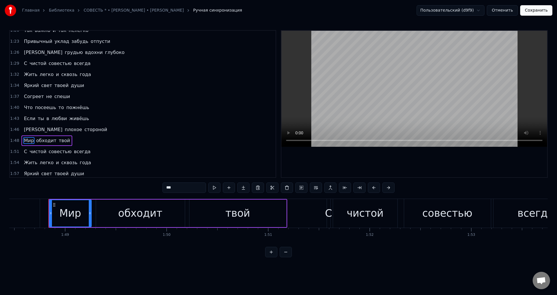
scroll to position [0, 11020]
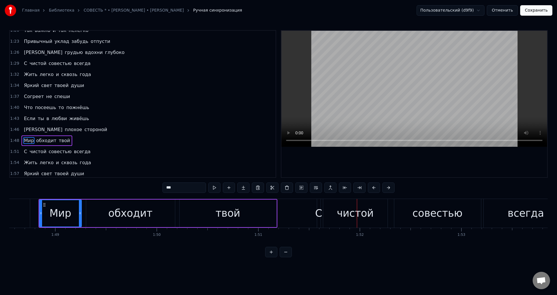
click at [325, 215] on div "чистой" at bounding box center [355, 213] width 64 height 29
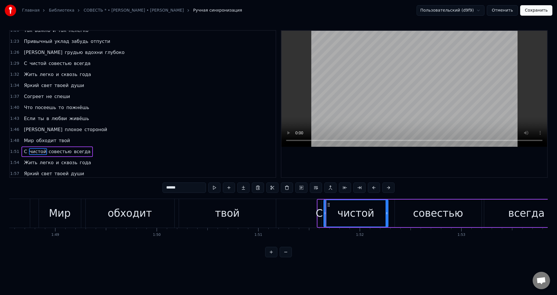
scroll to position [285, 0]
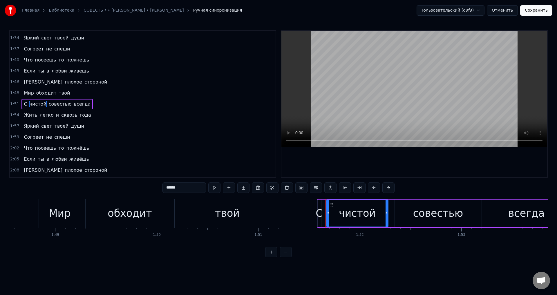
click at [327, 215] on icon at bounding box center [328, 213] width 2 height 5
click at [319, 216] on div "С" at bounding box center [319, 213] width 7 height 15
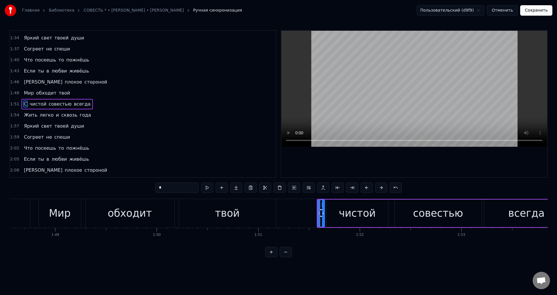
drag, startPoint x: 320, startPoint y: 216, endPoint x: 324, endPoint y: 217, distance: 3.5
click at [324, 217] on div at bounding box center [323, 213] width 2 height 26
click at [238, 210] on div "твой" at bounding box center [227, 213] width 97 height 29
type input "****"
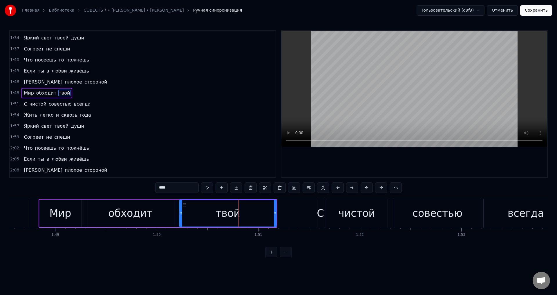
scroll to position [274, 0]
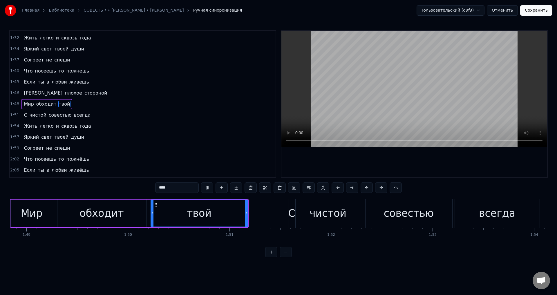
click at [540, 9] on button "Сохранить" at bounding box center [536, 10] width 32 height 10
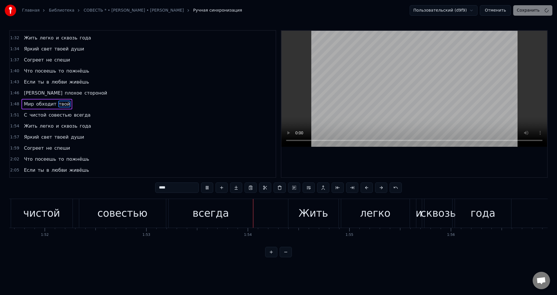
scroll to position [0, 11471]
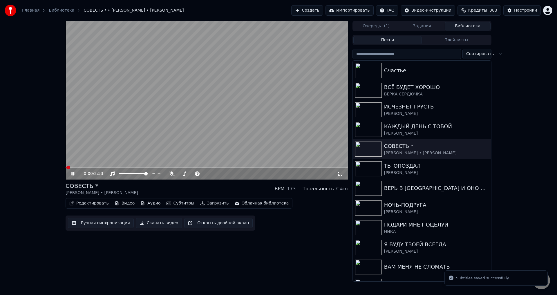
click at [136, 167] on span at bounding box center [207, 167] width 282 height 1
click at [161, 166] on video at bounding box center [207, 100] width 282 height 159
click at [164, 168] on span at bounding box center [207, 167] width 282 height 1
click at [201, 169] on div "1:01 / 2:53" at bounding box center [207, 174] width 282 height 12
click at [196, 168] on span at bounding box center [207, 167] width 282 height 1
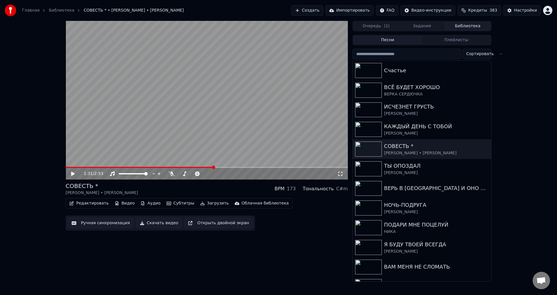
click at [213, 167] on span at bounding box center [207, 167] width 282 height 1
click at [340, 175] on icon at bounding box center [340, 173] width 6 height 5
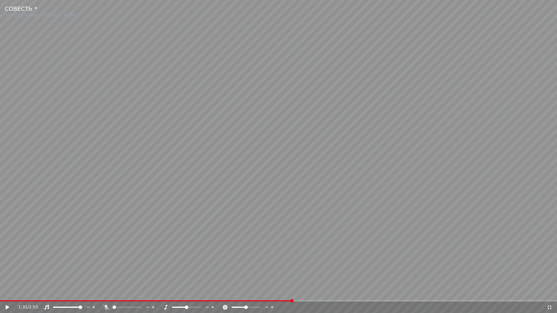
click at [262, 215] on video at bounding box center [278, 156] width 557 height 313
click at [449, 295] on span at bounding box center [224, 301] width 449 height 1
click at [388, 258] on video at bounding box center [278, 156] width 557 height 313
click at [549, 295] on icon at bounding box center [549, 307] width 6 height 5
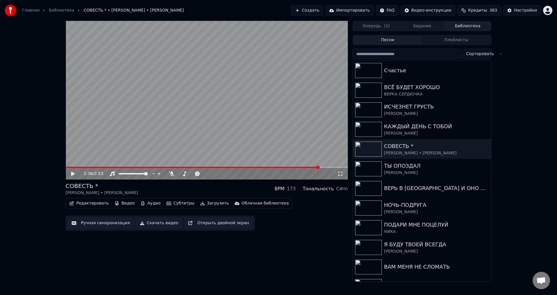
click at [102, 222] on button "Ручная синхронизация" at bounding box center [101, 223] width 66 height 10
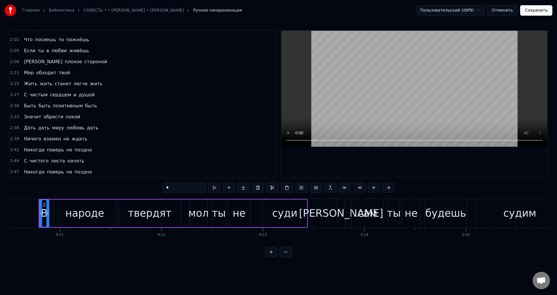
scroll to position [405, 0]
click at [28, 95] on span "Быть" at bounding box center [29, 94] width 13 height 7
type input "****"
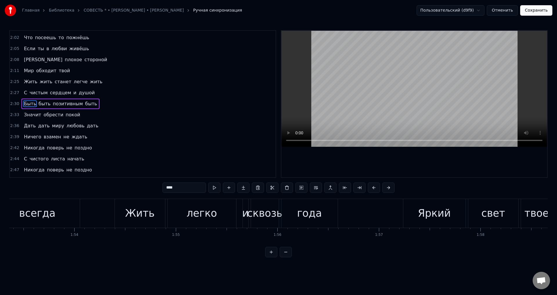
scroll to position [0, 15274]
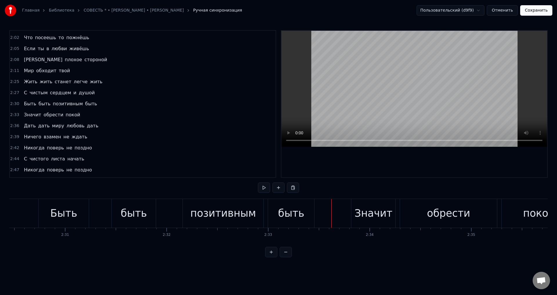
click at [360, 215] on div "Значит" at bounding box center [373, 213] width 38 height 15
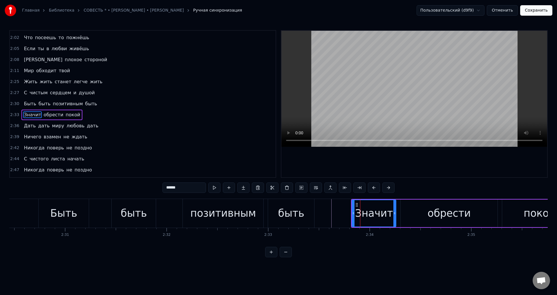
scroll to position [405, 0]
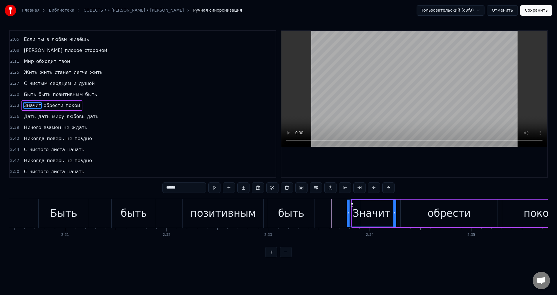
click at [348, 214] on icon at bounding box center [348, 213] width 2 height 5
click at [291, 216] on div "быть" at bounding box center [291, 213] width 26 height 15
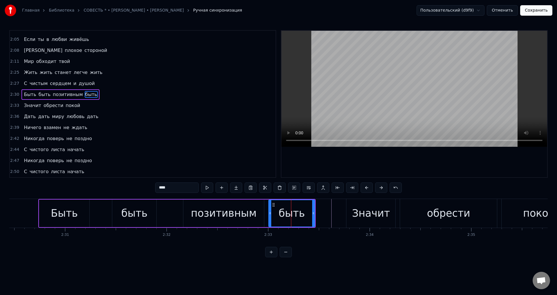
scroll to position [395, 0]
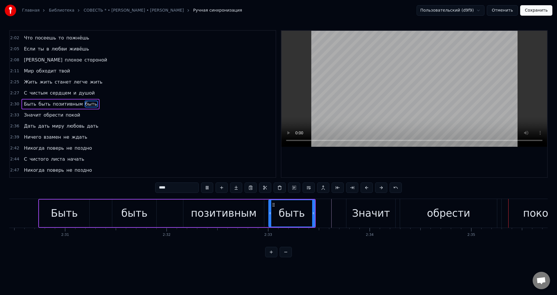
click at [360, 214] on div "Значит" at bounding box center [371, 213] width 38 height 15
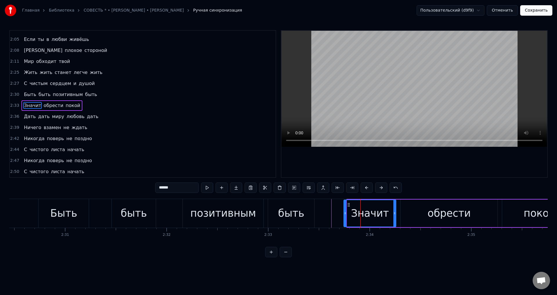
drag, startPoint x: 348, startPoint y: 212, endPoint x: 345, endPoint y: 212, distance: 3.2
click at [345, 212] on icon at bounding box center [345, 213] width 2 height 5
click at [139, 208] on div "быть" at bounding box center [134, 213] width 26 height 15
type input "****"
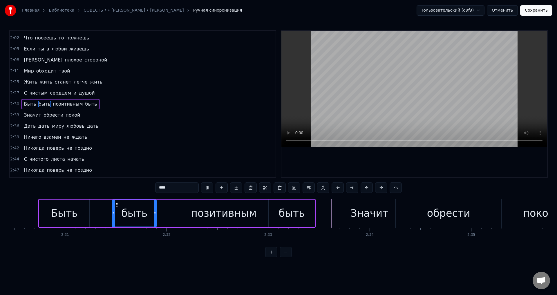
click at [539, 12] on button "Сохранить" at bounding box center [536, 10] width 32 height 10
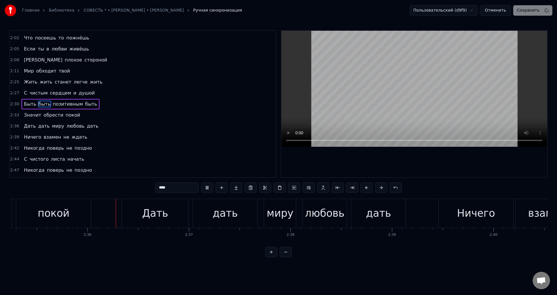
scroll to position [0, 15778]
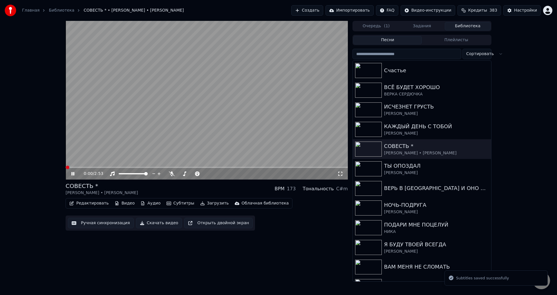
click at [236, 166] on video at bounding box center [207, 100] width 282 height 159
click at [236, 167] on span at bounding box center [207, 167] width 282 height 1
click at [254, 167] on span at bounding box center [207, 167] width 282 height 1
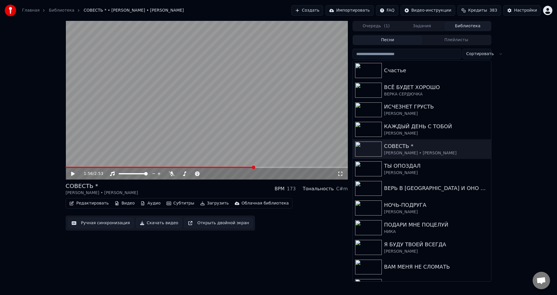
click at [264, 167] on span at bounding box center [207, 167] width 282 height 1
click at [284, 167] on span at bounding box center [207, 167] width 282 height 1
click at [339, 173] on icon at bounding box center [340, 173] width 6 height 5
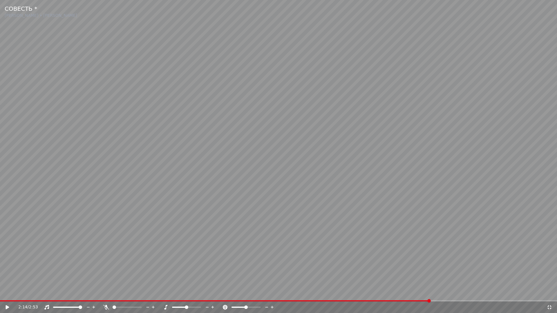
click at [267, 185] on video at bounding box center [278, 156] width 557 height 313
click at [414, 295] on span at bounding box center [207, 301] width 414 height 1
click at [444, 295] on span at bounding box center [278, 301] width 557 height 1
click at [473, 273] on video at bounding box center [278, 156] width 557 height 313
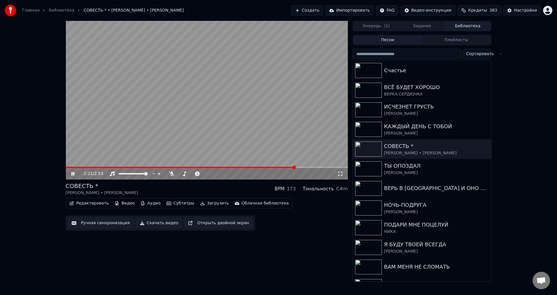
click at [339, 174] on icon at bounding box center [340, 173] width 6 height 5
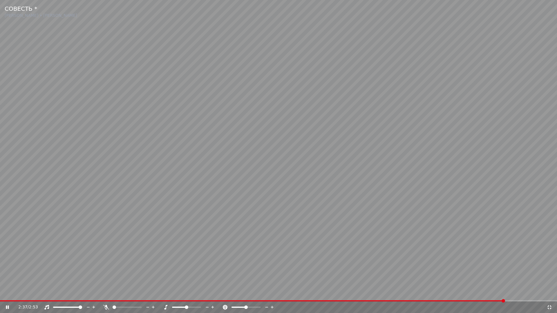
click at [476, 295] on span at bounding box center [252, 301] width 505 height 1
click at [473, 295] on div "2:36 / 2:53" at bounding box center [278, 308] width 557 height 12
click at [473, 295] on span at bounding box center [252, 301] width 505 height 1
click at [452, 295] on span at bounding box center [270, 301] width 540 height 1
click at [459, 275] on video at bounding box center [278, 156] width 557 height 313
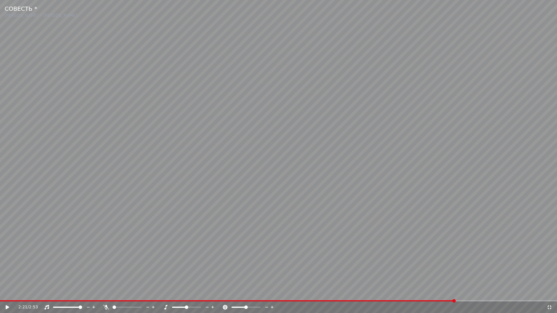
click at [476, 295] on span at bounding box center [278, 301] width 557 height 1
click at [491, 285] on video at bounding box center [278, 156] width 557 height 313
click at [477, 295] on div "2:37 / 2:53" at bounding box center [278, 308] width 557 height 12
click at [477, 295] on span at bounding box center [239, 301] width 478 height 1
click at [549, 295] on icon at bounding box center [549, 307] width 4 height 4
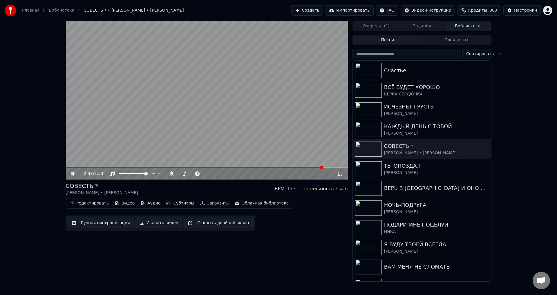
click at [96, 225] on button "Ручная синхронизация" at bounding box center [101, 223] width 66 height 10
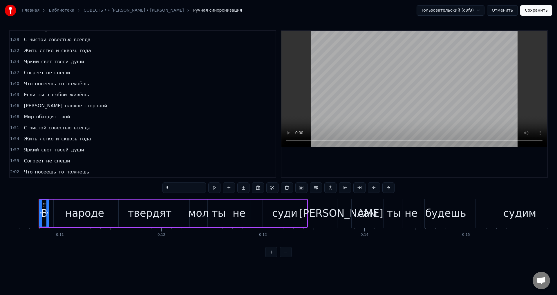
scroll to position [348, 0]
click at [23, 150] on span "Быть" at bounding box center [29, 151] width 13 height 7
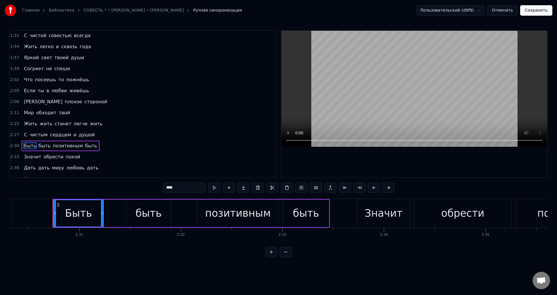
scroll to position [0, 15274]
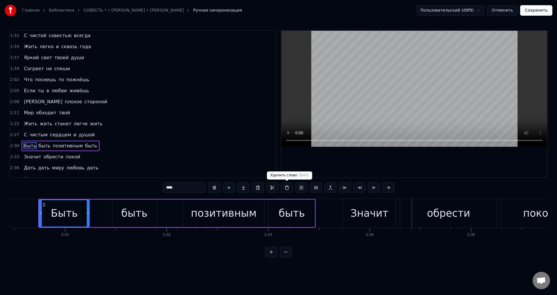
click at [367, 208] on div "Значит" at bounding box center [369, 213] width 38 height 15
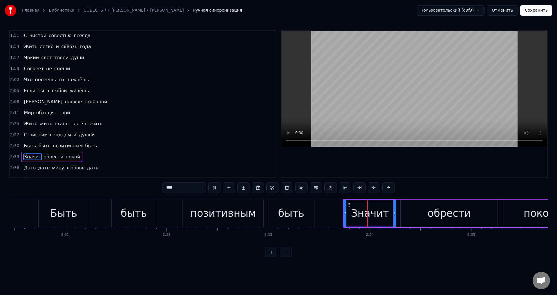
type input "******"
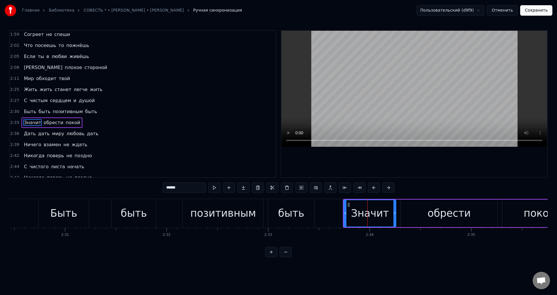
scroll to position [405, 0]
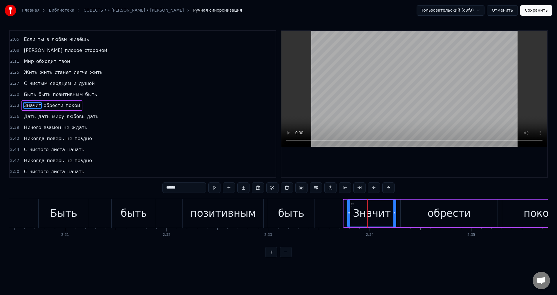
drag, startPoint x: 345, startPoint y: 213, endPoint x: 349, endPoint y: 213, distance: 3.8
click at [349, 213] on icon at bounding box center [349, 213] width 2 height 5
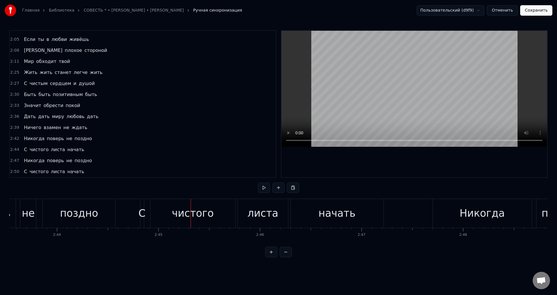
scroll to position [0, 16583]
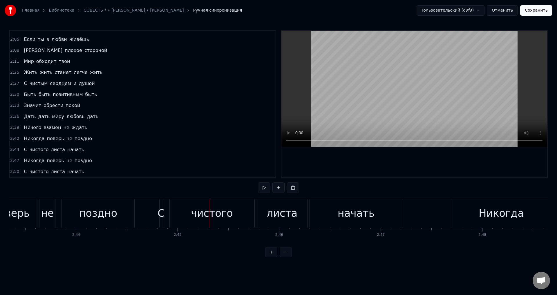
click at [161, 213] on div "С" at bounding box center [161, 213] width 7 height 15
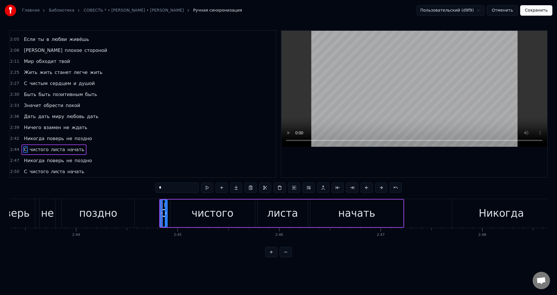
drag, startPoint x: 162, startPoint y: 214, endPoint x: 166, endPoint y: 215, distance: 3.8
click at [166, 215] on icon at bounding box center [166, 213] width 2 height 5
click at [101, 210] on div "поздно" at bounding box center [98, 213] width 38 height 15
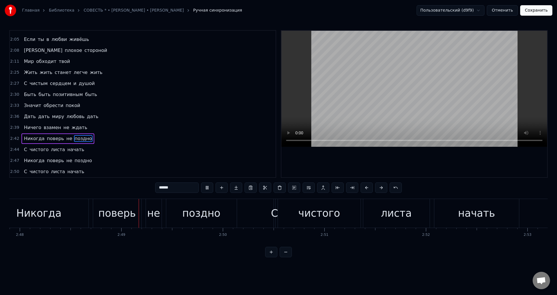
scroll to position [0, 17075]
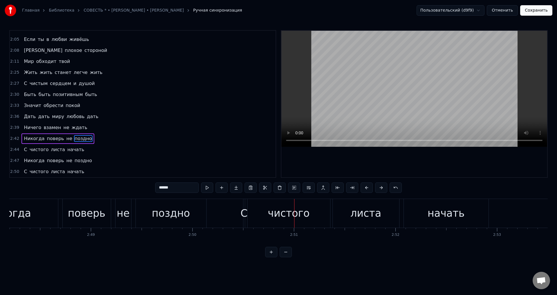
click at [253, 216] on div "чистого" at bounding box center [288, 213] width 83 height 29
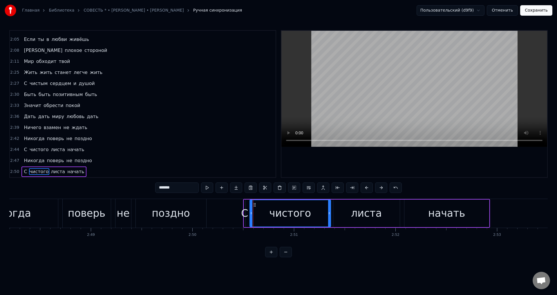
click at [251, 216] on div at bounding box center [251, 213] width 2 height 26
click at [245, 216] on div "С" at bounding box center [244, 213] width 7 height 15
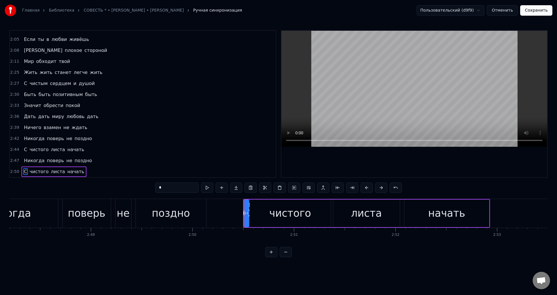
drag, startPoint x: 245, startPoint y: 216, endPoint x: 248, endPoint y: 216, distance: 3.5
click at [248, 216] on div at bounding box center [247, 213] width 2 height 26
click at [244, 215] on icon at bounding box center [245, 213] width 2 height 5
click at [199, 214] on div "поздно" at bounding box center [171, 213] width 70 height 29
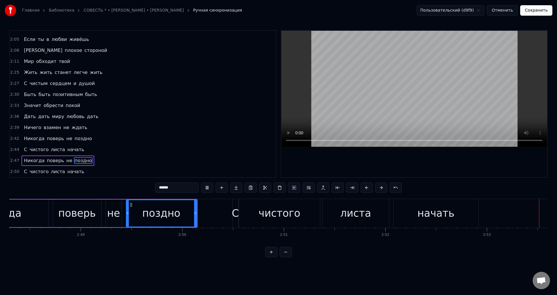
scroll to position [0, 17086]
click at [24, 84] on span "С" at bounding box center [25, 83] width 4 height 7
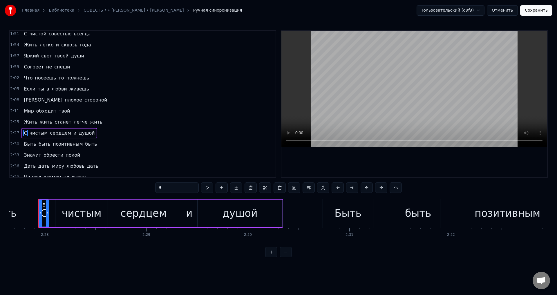
scroll to position [326, 0]
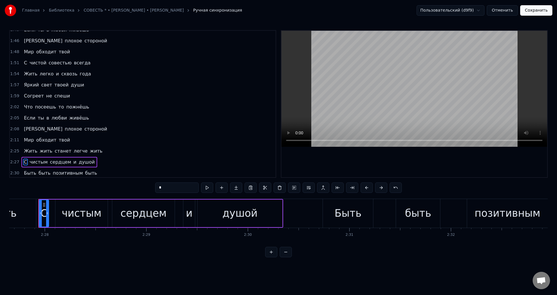
click at [23, 64] on span "С" at bounding box center [25, 62] width 4 height 7
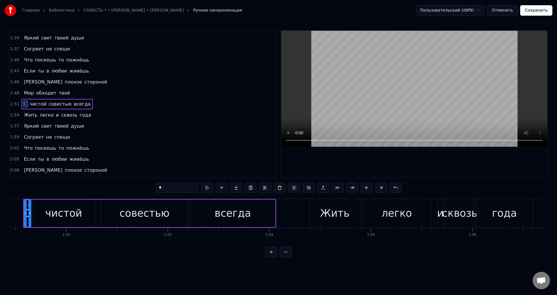
scroll to position [0, 11298]
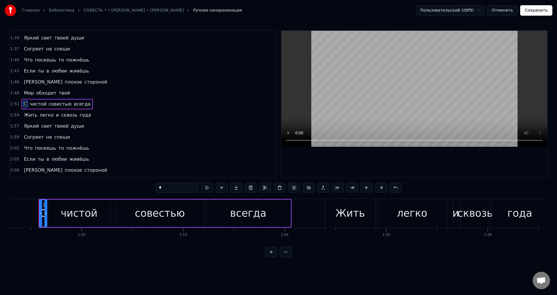
click at [45, 216] on div at bounding box center [45, 213] width 2 height 26
click at [55, 214] on div "чистой" at bounding box center [78, 214] width 61 height 28
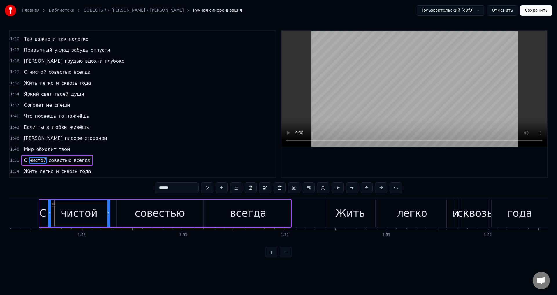
scroll to position [227, 0]
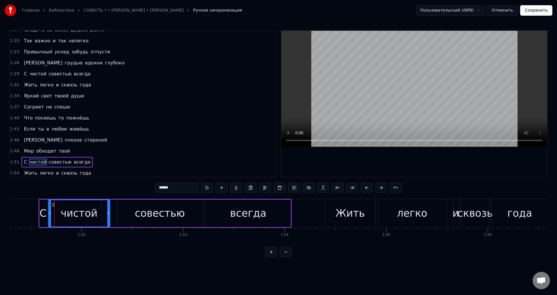
click at [23, 74] on span "С" at bounding box center [25, 73] width 4 height 7
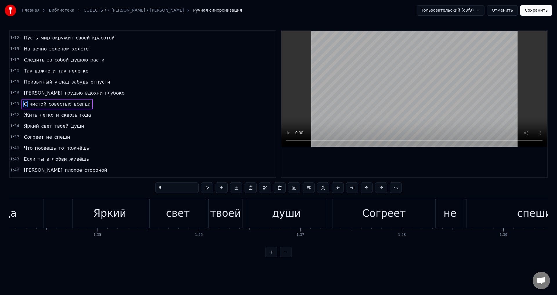
scroll to position [0, 9034]
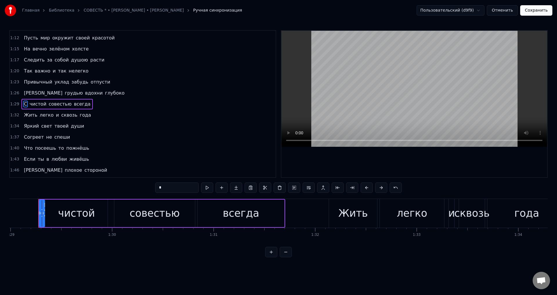
click at [44, 213] on icon at bounding box center [43, 213] width 2 height 5
click at [56, 215] on div "чистой" at bounding box center [76, 214] width 62 height 28
click at [47, 213] on icon at bounding box center [48, 213] width 2 height 5
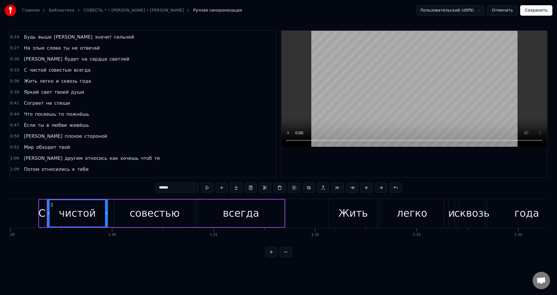
scroll to position [52, 0]
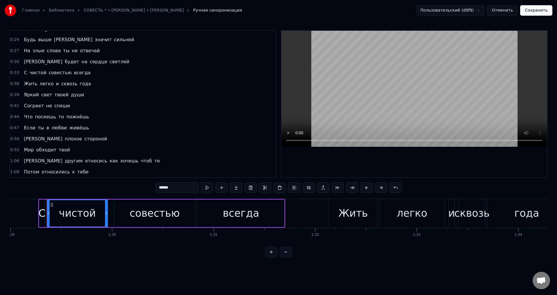
click at [24, 70] on span "С" at bounding box center [25, 72] width 4 height 7
type input "*"
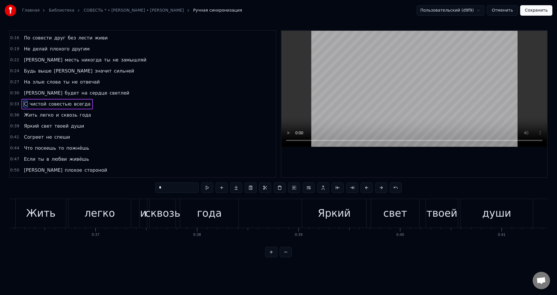
scroll to position [0, 3355]
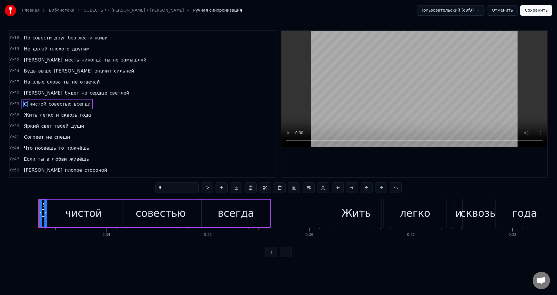
click at [46, 216] on div at bounding box center [45, 213] width 2 height 26
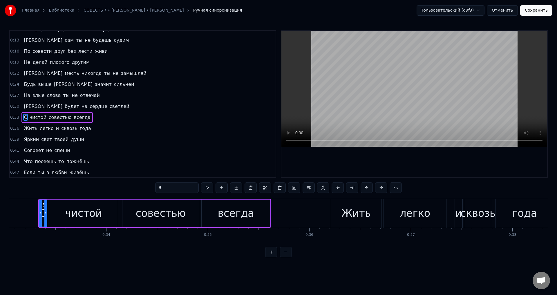
scroll to position [0, 0]
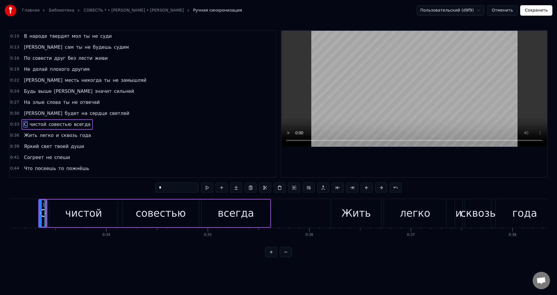
click at [535, 15] on button "Сохранить" at bounding box center [536, 10] width 32 height 10
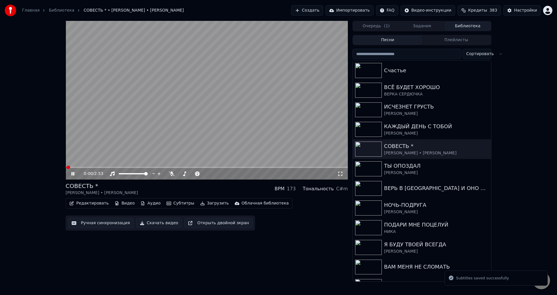
click at [341, 174] on icon at bounding box center [340, 173] width 6 height 5
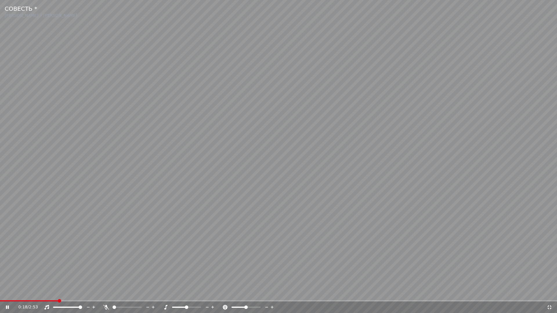
click at [33, 295] on div "0:18 / 2:53" at bounding box center [278, 308] width 557 height 12
click at [32, 295] on span at bounding box center [16, 301] width 32 height 1
click at [25, 295] on span at bounding box center [13, 301] width 26 height 1
click at [129, 295] on span at bounding box center [73, 301] width 146 height 1
click at [114, 295] on span at bounding box center [70, 301] width 140 height 1
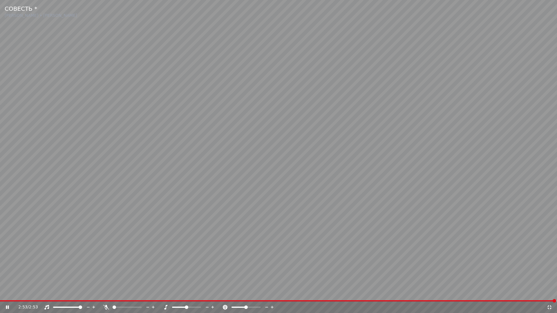
click at [380, 295] on video at bounding box center [278, 156] width 557 height 313
click at [382, 295] on span at bounding box center [191, 301] width 382 height 1
click at [430, 274] on video at bounding box center [278, 156] width 557 height 313
click at [548, 295] on icon at bounding box center [549, 307] width 6 height 5
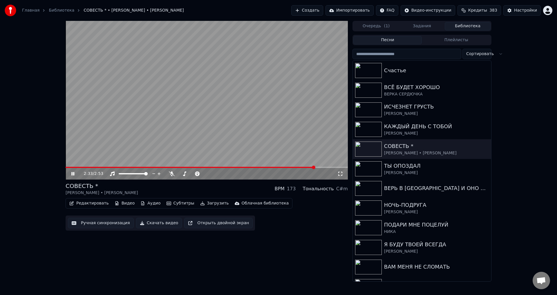
click at [96, 225] on button "Ручная синхронизация" at bounding box center [101, 223] width 66 height 10
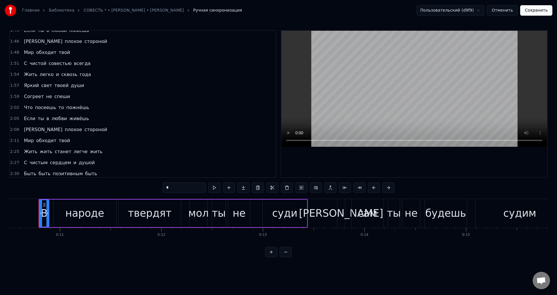
scroll to position [377, 0]
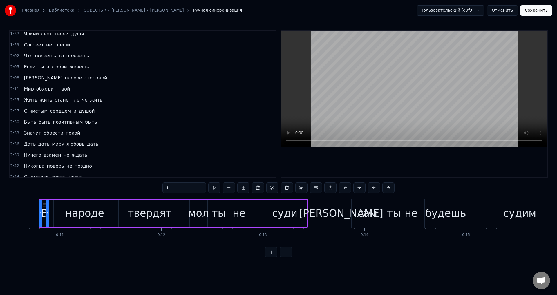
click at [23, 88] on span "Мир" at bounding box center [28, 89] width 11 height 7
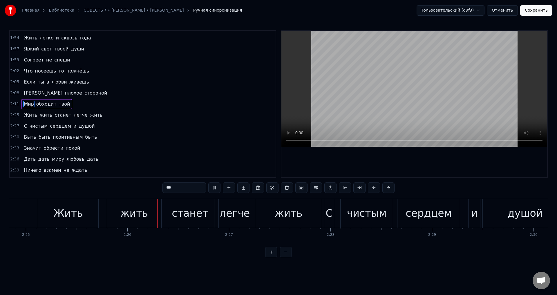
scroll to position [0, 14757]
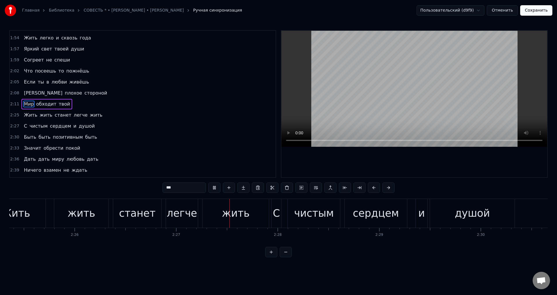
click at [89, 211] on div "жить" at bounding box center [82, 213] width 28 height 15
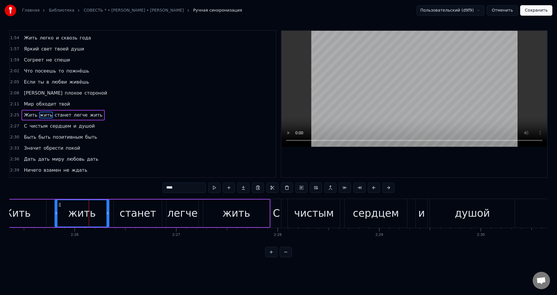
scroll to position [373, 0]
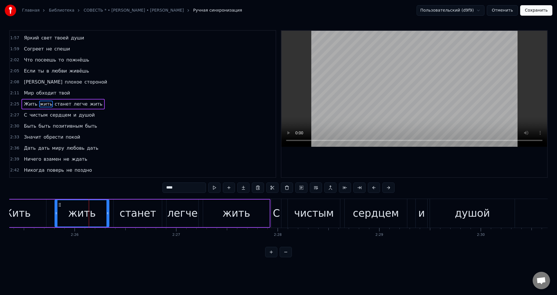
click at [35, 217] on div "Жить" at bounding box center [16, 214] width 60 height 28
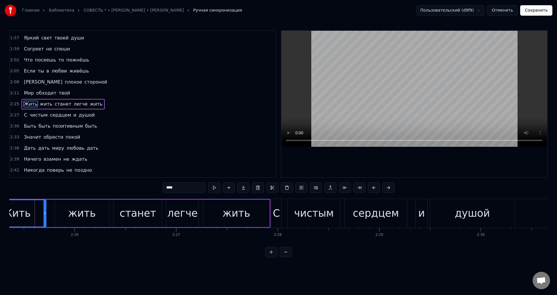
scroll to position [0, 14753]
drag, startPoint x: 49, startPoint y: 215, endPoint x: 46, endPoint y: 216, distance: 3.0
click at [46, 216] on div at bounding box center [45, 213] width 2 height 26
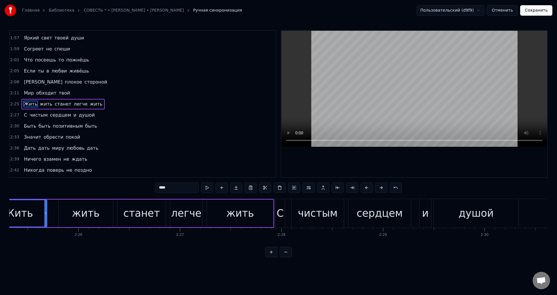
click at [65, 213] on div "жить" at bounding box center [86, 214] width 54 height 28
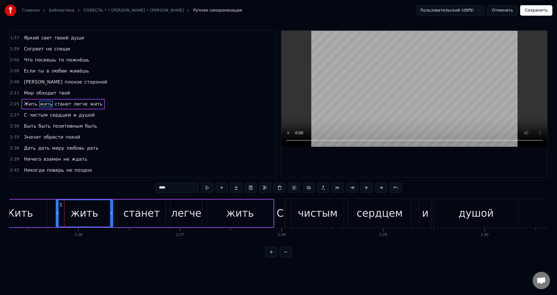
click at [58, 214] on icon at bounding box center [57, 213] width 2 height 5
click at [110, 215] on icon at bounding box center [110, 213] width 2 height 5
click at [24, 102] on span "Жить" at bounding box center [30, 104] width 15 height 7
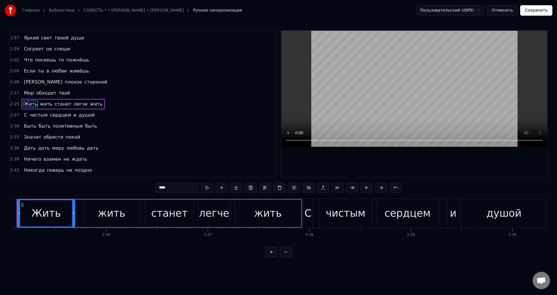
scroll to position [0, 14703]
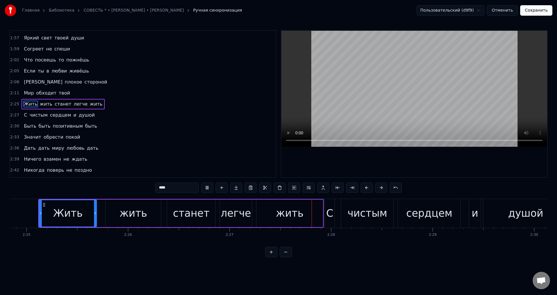
click at [193, 212] on div "станет" at bounding box center [191, 213] width 37 height 15
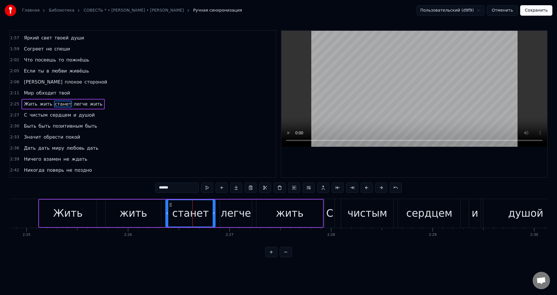
drag, startPoint x: 168, startPoint y: 215, endPoint x: 151, endPoint y: 213, distance: 17.2
click at [166, 215] on icon at bounding box center [167, 213] width 2 height 5
click at [149, 213] on div "жить" at bounding box center [133, 214] width 55 height 28
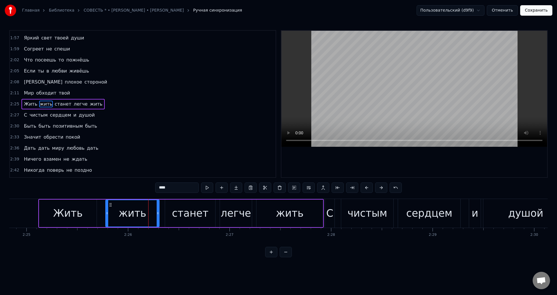
click at [158, 214] on icon at bounding box center [158, 213] width 2 height 5
drag, startPoint x: 173, startPoint y: 214, endPoint x: 170, endPoint y: 215, distance: 3.0
click at [173, 214] on div "станет" at bounding box center [190, 214] width 50 height 28
type input "******"
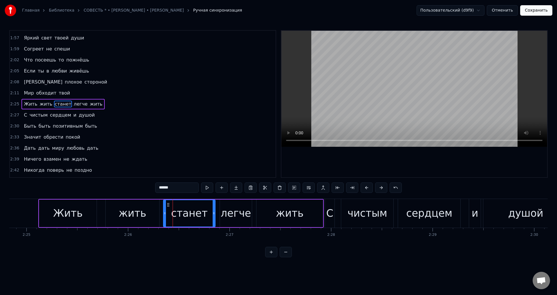
click at [166, 215] on icon at bounding box center [165, 213] width 2 height 5
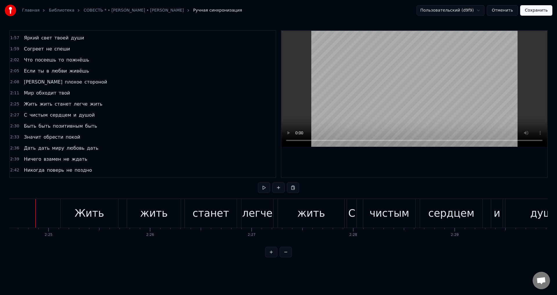
scroll to position [0, 14678]
click at [62, 93] on span "твой" at bounding box center [64, 93] width 12 height 7
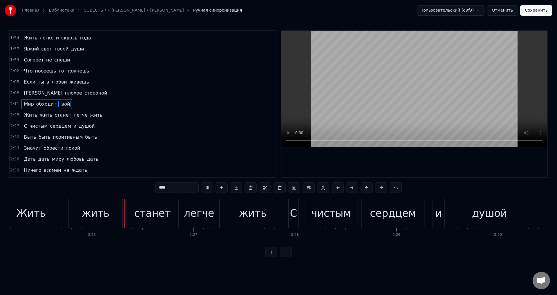
scroll to position [0, 14756]
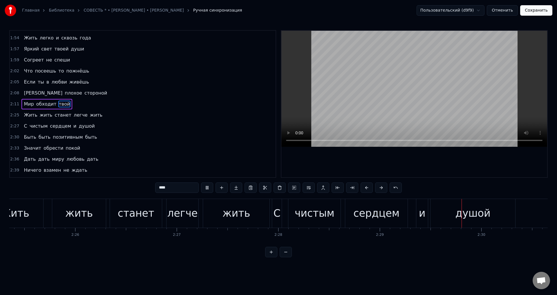
click at [247, 211] on div "жить" at bounding box center [236, 213] width 28 height 15
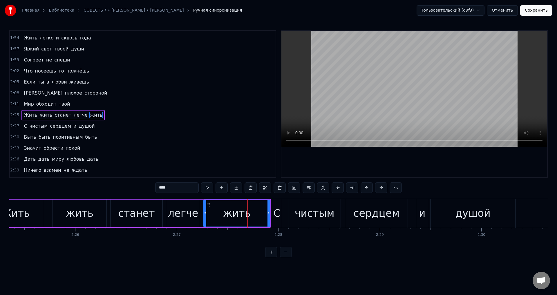
scroll to position [373, 0]
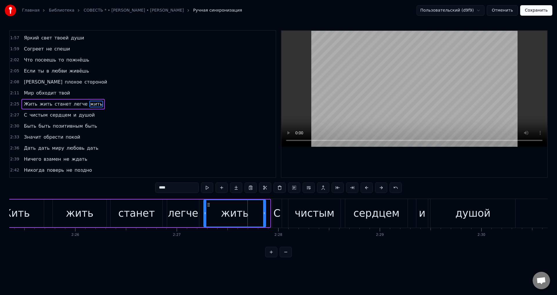
drag, startPoint x: 268, startPoint y: 215, endPoint x: 264, endPoint y: 215, distance: 4.4
click at [264, 215] on icon at bounding box center [264, 213] width 2 height 5
click at [278, 214] on div "С" at bounding box center [276, 213] width 7 height 15
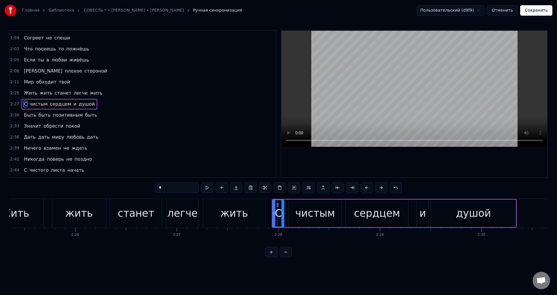
click at [282, 215] on icon at bounding box center [282, 213] width 2 height 5
drag, startPoint x: 274, startPoint y: 216, endPoint x: 250, endPoint y: 216, distance: 23.8
click at [276, 216] on div at bounding box center [276, 213] width 2 height 26
click at [143, 214] on div "станет" at bounding box center [136, 213] width 37 height 15
type input "******"
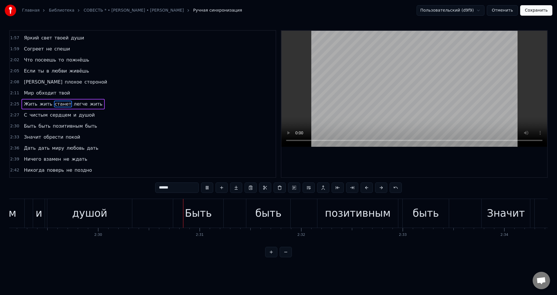
scroll to position [0, 15236]
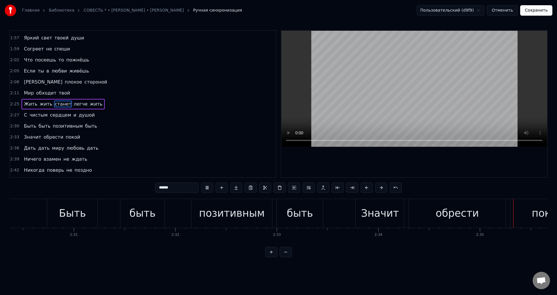
click at [537, 10] on button "Сохранить" at bounding box center [536, 10] width 32 height 10
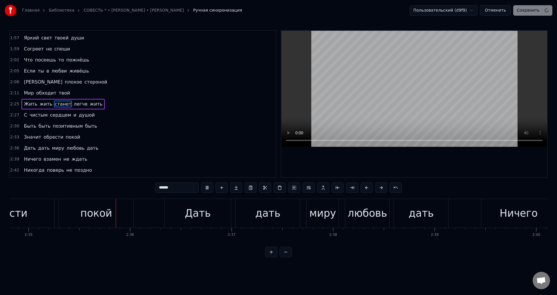
scroll to position [0, 15726]
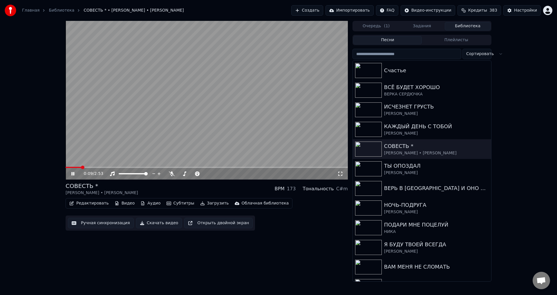
click at [207, 202] on button "Загрузить" at bounding box center [214, 203] width 33 height 8
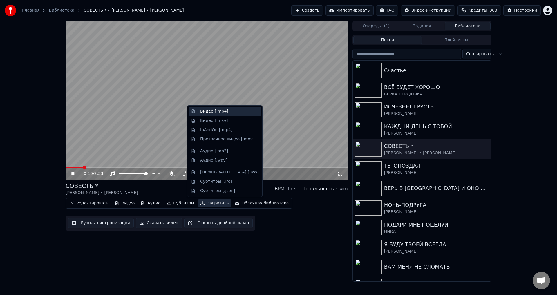
click at [211, 111] on div "Видео [.mp4]" at bounding box center [214, 111] width 28 height 6
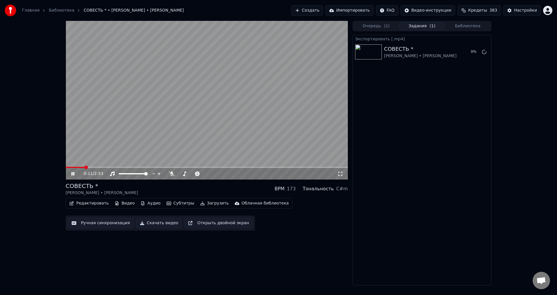
click at [198, 207] on button "Загрузить" at bounding box center [214, 203] width 33 height 8
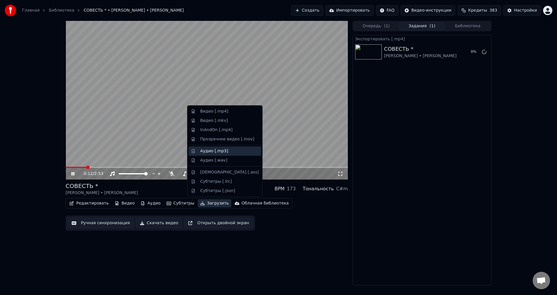
click at [207, 152] on div "Аудио [.mp3]" at bounding box center [214, 151] width 28 height 6
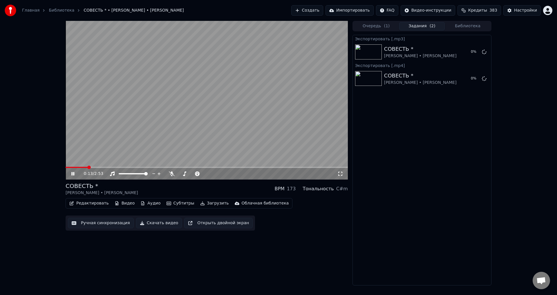
click at [205, 205] on button "Загрузить" at bounding box center [214, 203] width 33 height 8
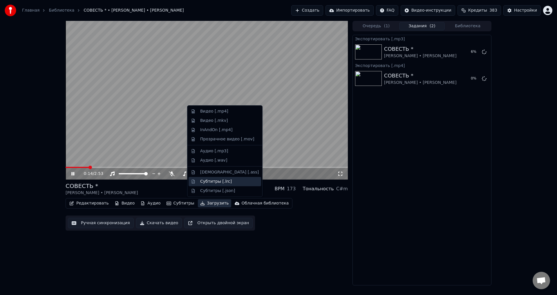
click at [209, 182] on div "Субтитры [.lrc]" at bounding box center [216, 182] width 32 height 6
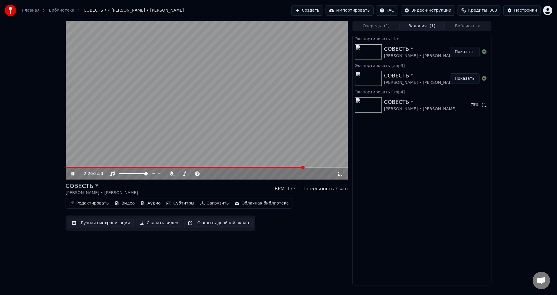
click at [72, 173] on icon at bounding box center [72, 173] width 3 height 3
